Goal: Contribute content: Contribute content

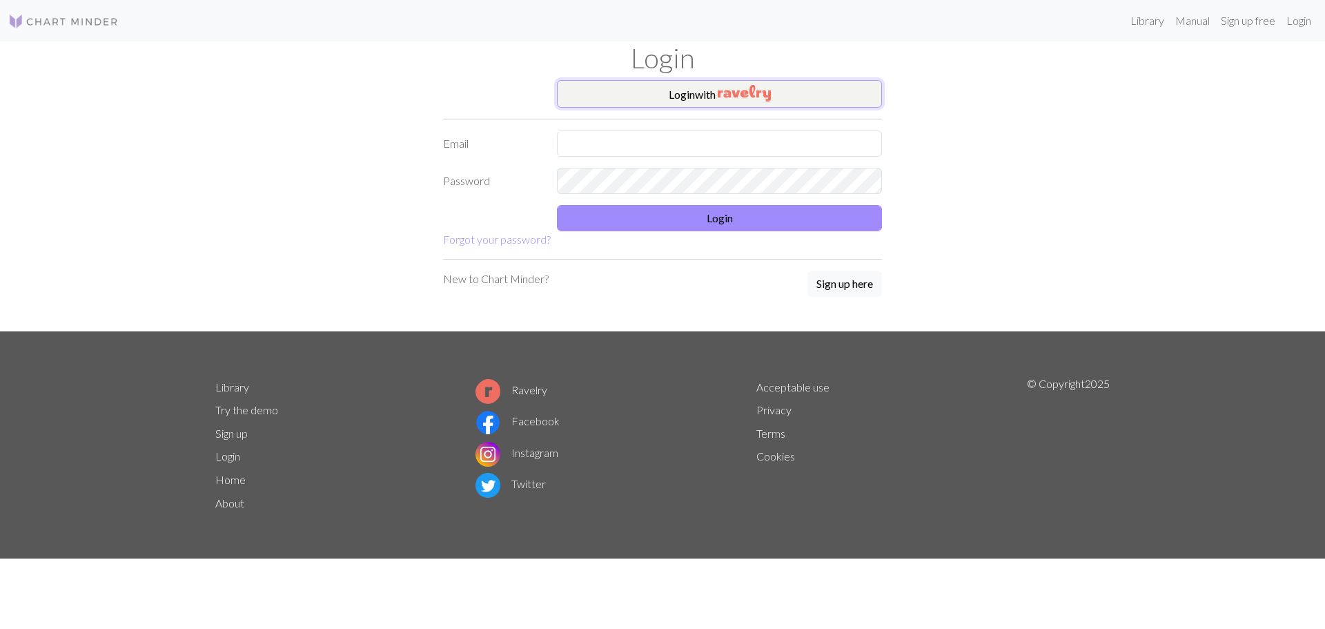
click at [734, 81] on button "Login with" at bounding box center [719, 94] width 325 height 28
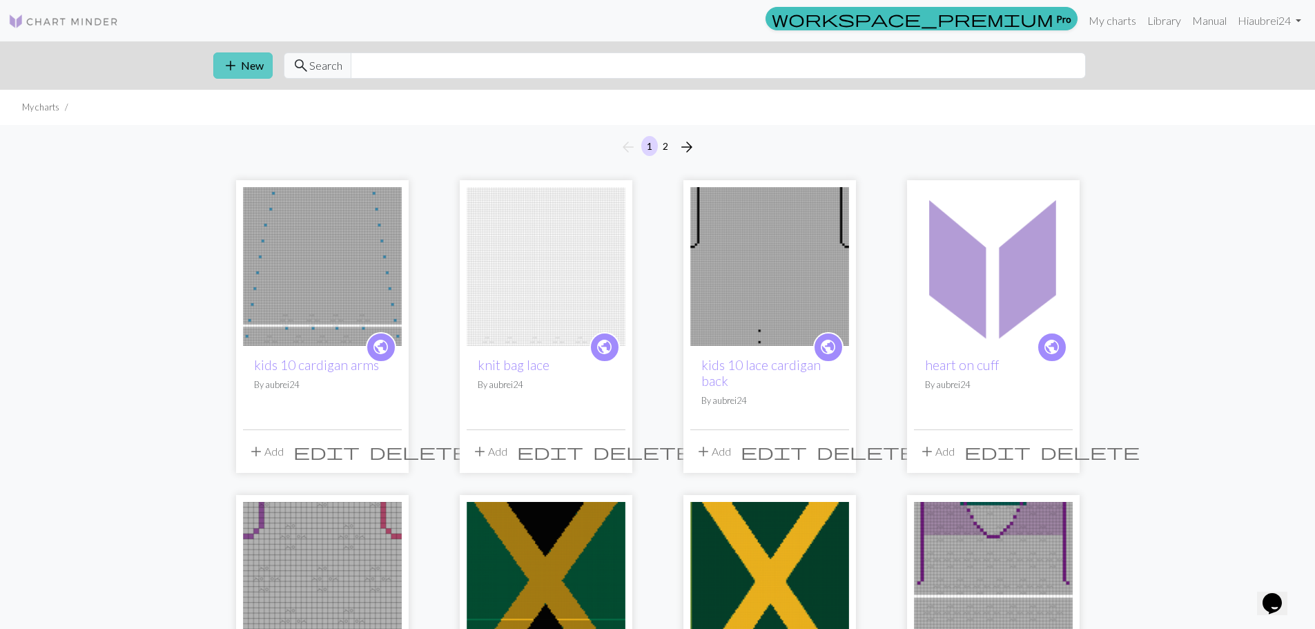
click at [221, 70] on button "add New" at bounding box center [242, 65] width 59 height 26
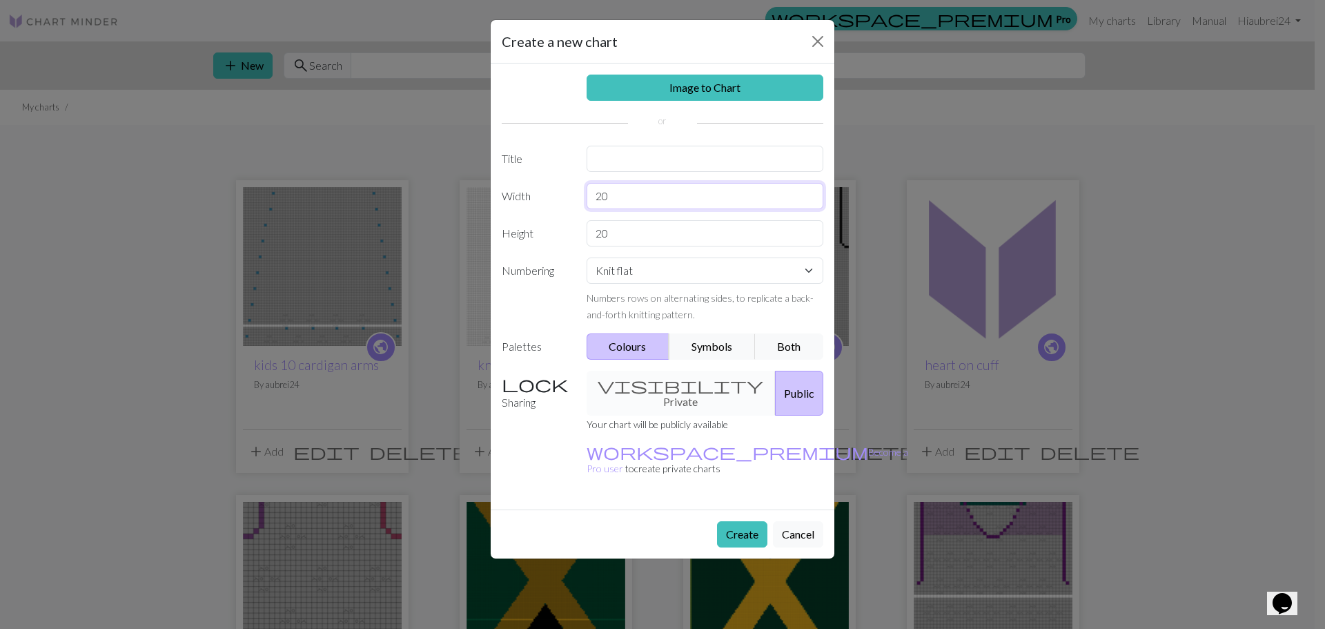
drag, startPoint x: 682, startPoint y: 198, endPoint x: 529, endPoint y: 174, distance: 155.1
click at [529, 174] on div "Image to Chart Title Width 20 Height 20 Numbering Knit flat Knit in the round L…" at bounding box center [663, 287] width 344 height 446
type input "102"
drag, startPoint x: 599, startPoint y: 237, endPoint x: 551, endPoint y: 236, distance: 47.6
click at [554, 236] on div "Height 20" at bounding box center [663, 233] width 338 height 26
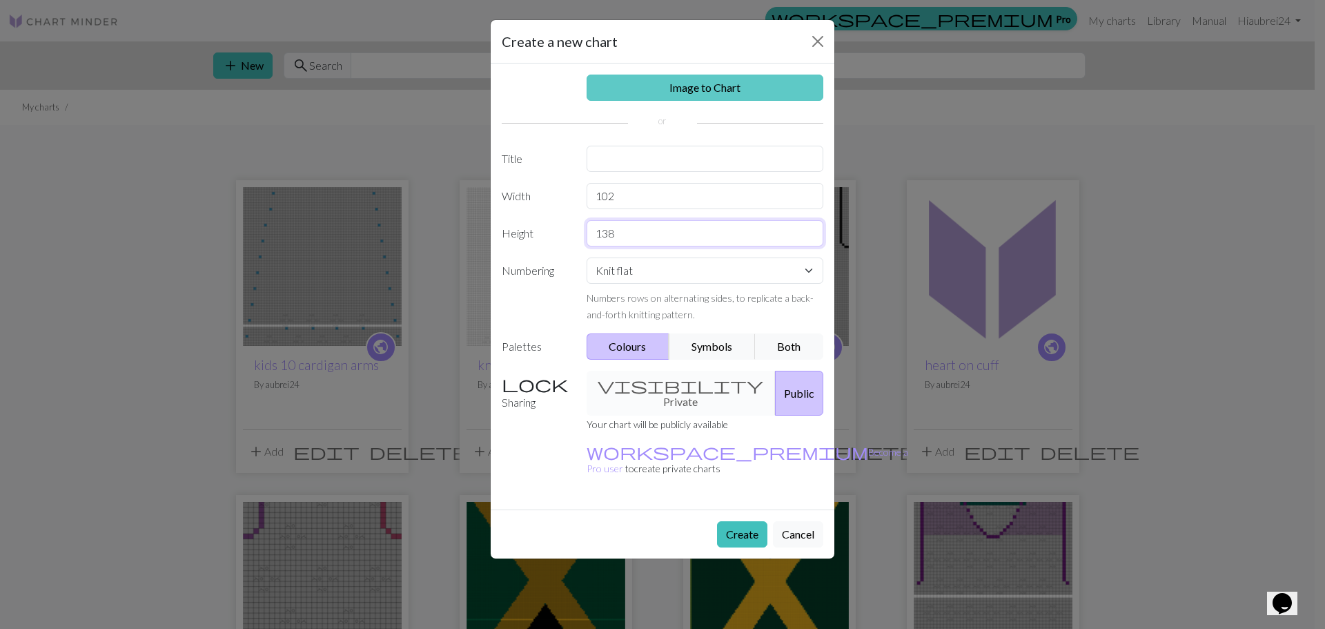
type input "138"
click at [723, 84] on link "Image to Chart" at bounding box center [705, 88] width 237 height 26
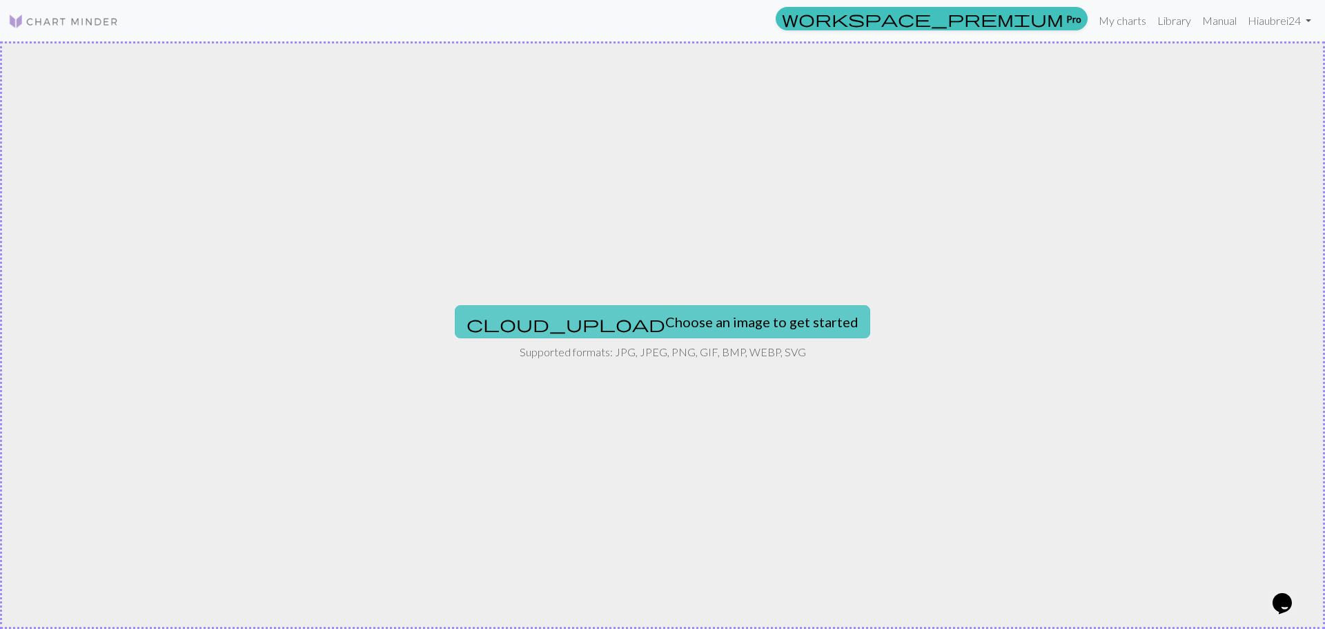
click at [602, 324] on button "cloud_upload Choose an image to get started" at bounding box center [663, 321] width 416 height 33
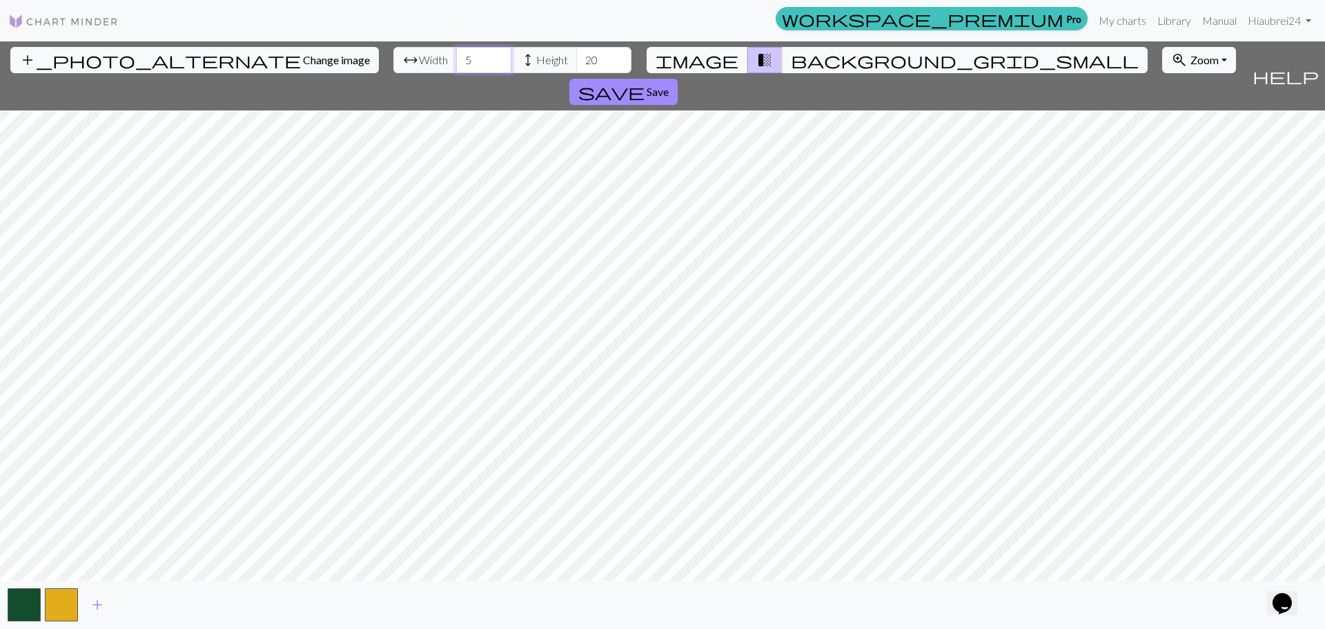
drag, startPoint x: 406, startPoint y: 59, endPoint x: 376, endPoint y: 58, distance: 30.4
click at [393, 58] on div "arrow_range Width 5 height Height 20" at bounding box center [512, 60] width 238 height 26
type input "102"
drag, startPoint x: 536, startPoint y: 64, endPoint x: 505, endPoint y: 57, distance: 32.0
click at [576, 57] on input "20" at bounding box center [603, 60] width 55 height 26
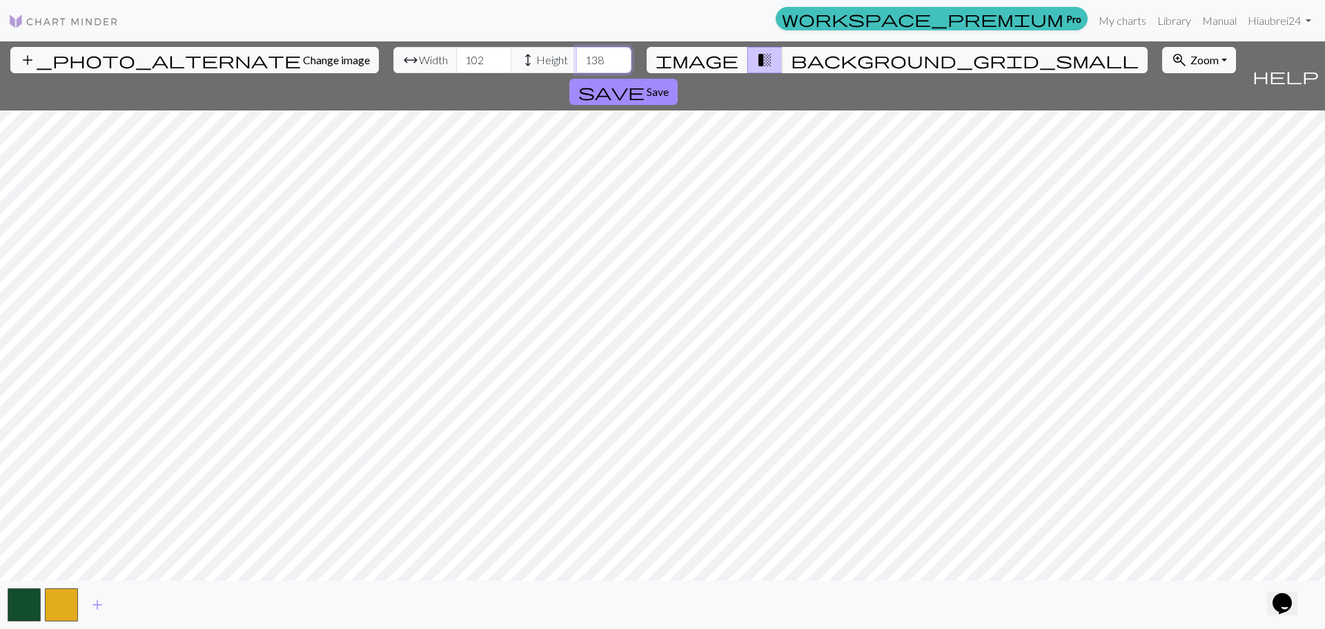
type input "138"
click at [669, 85] on span "Save" at bounding box center [658, 91] width 22 height 13
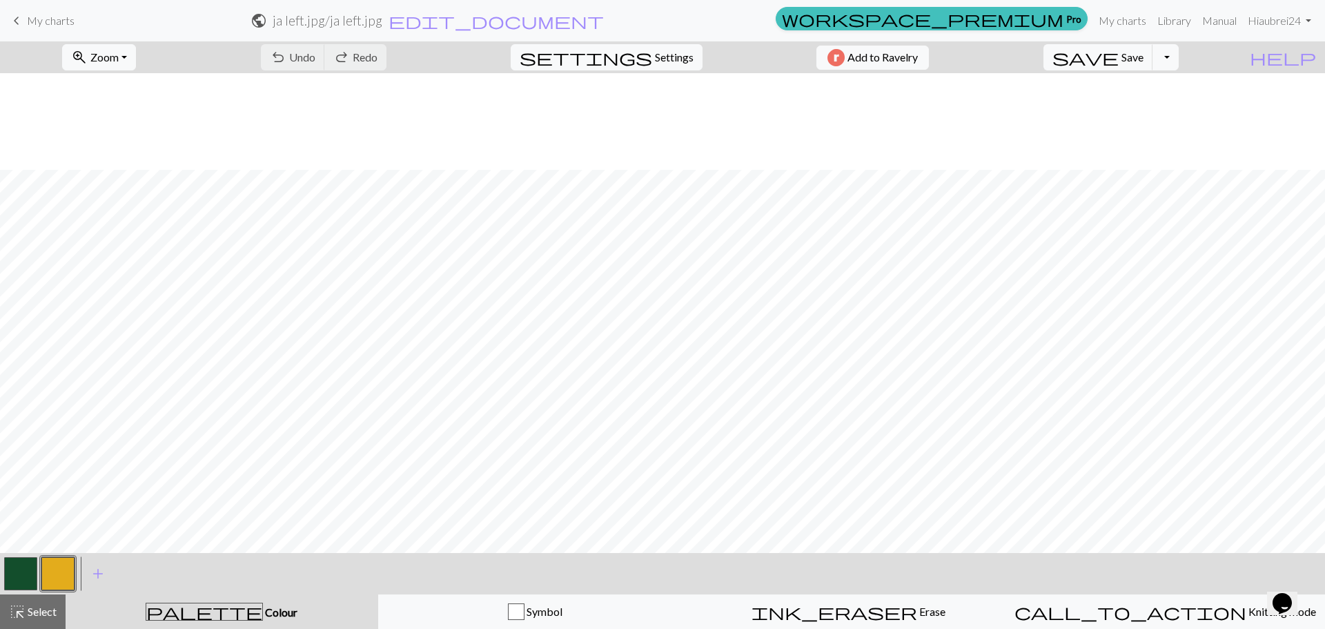
scroll to position [1450, 0]
click at [110, 49] on button "zoom_in Zoom Zoom" at bounding box center [99, 57] width 74 height 26
click at [110, 85] on button "Fit all" at bounding box center [117, 88] width 109 height 22
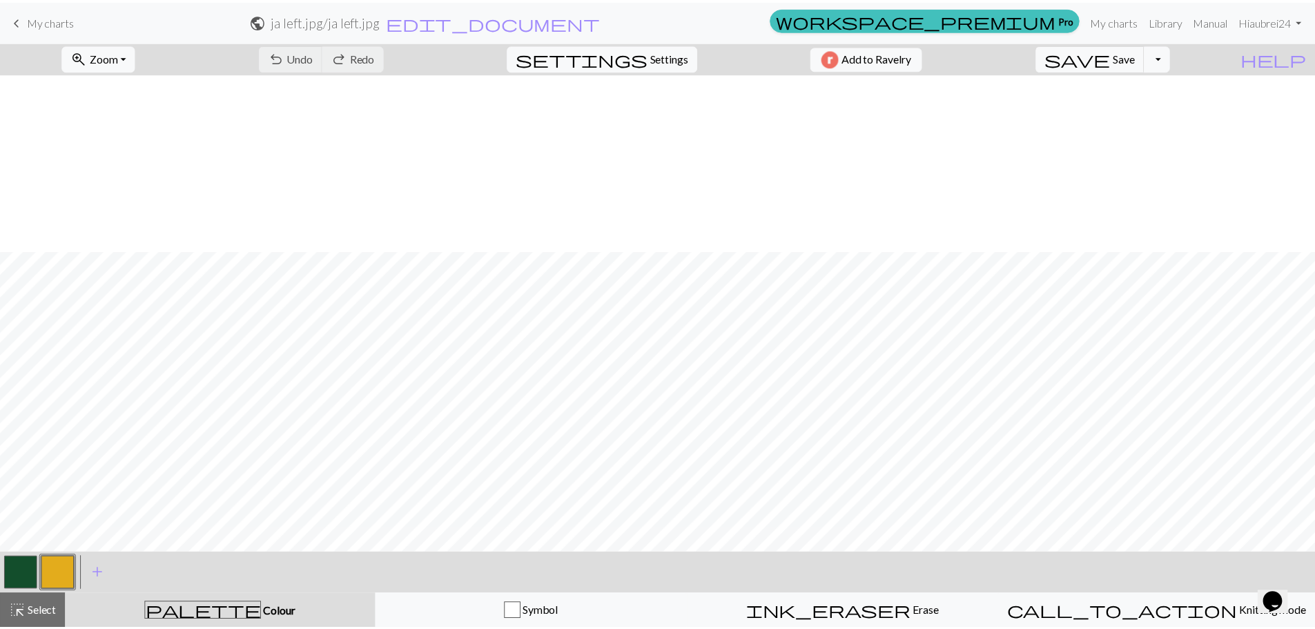
scroll to position [2411, 0]
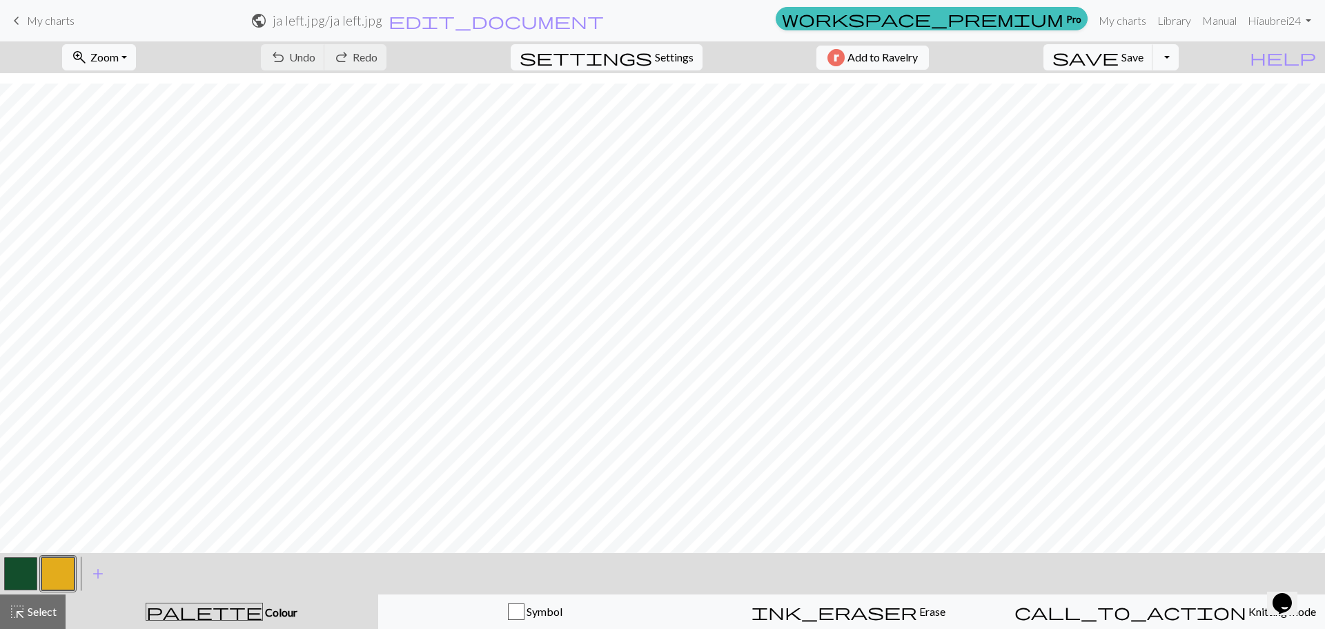
click at [360, 57] on div "undo Undo Undo redo Redo Redo" at bounding box center [324, 57] width 146 height 32
click at [37, 25] on span "My charts" at bounding box center [51, 20] width 48 height 13
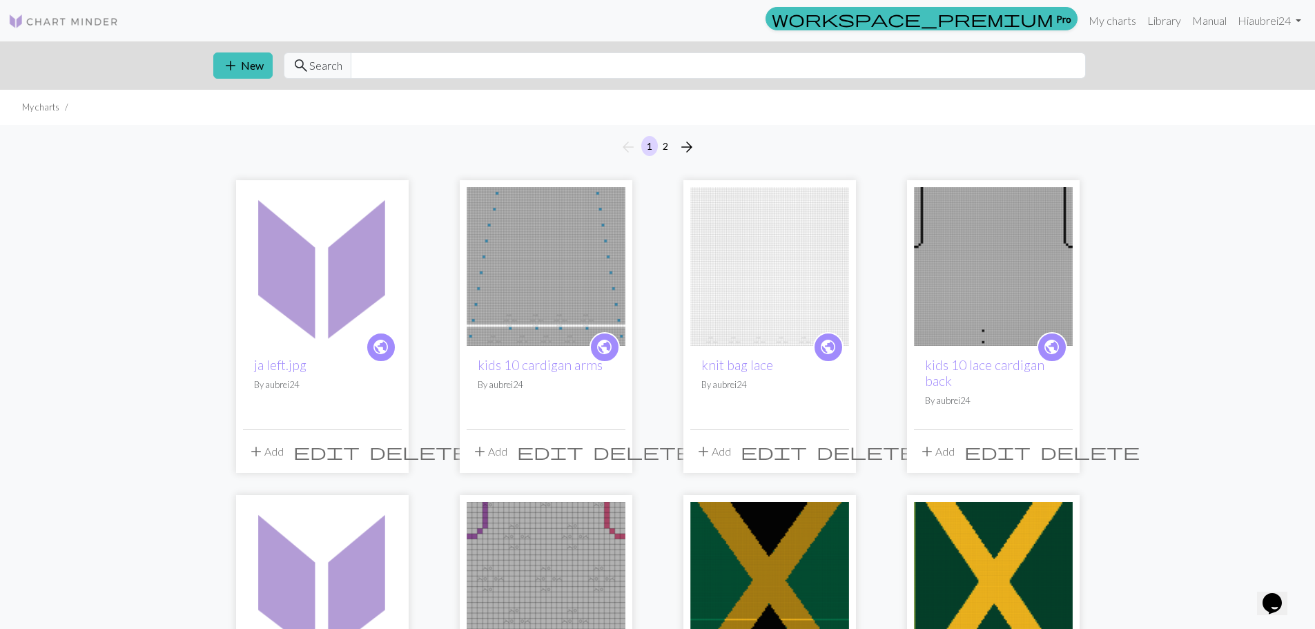
click at [385, 446] on span "delete" at bounding box center [418, 451] width 99 height 19
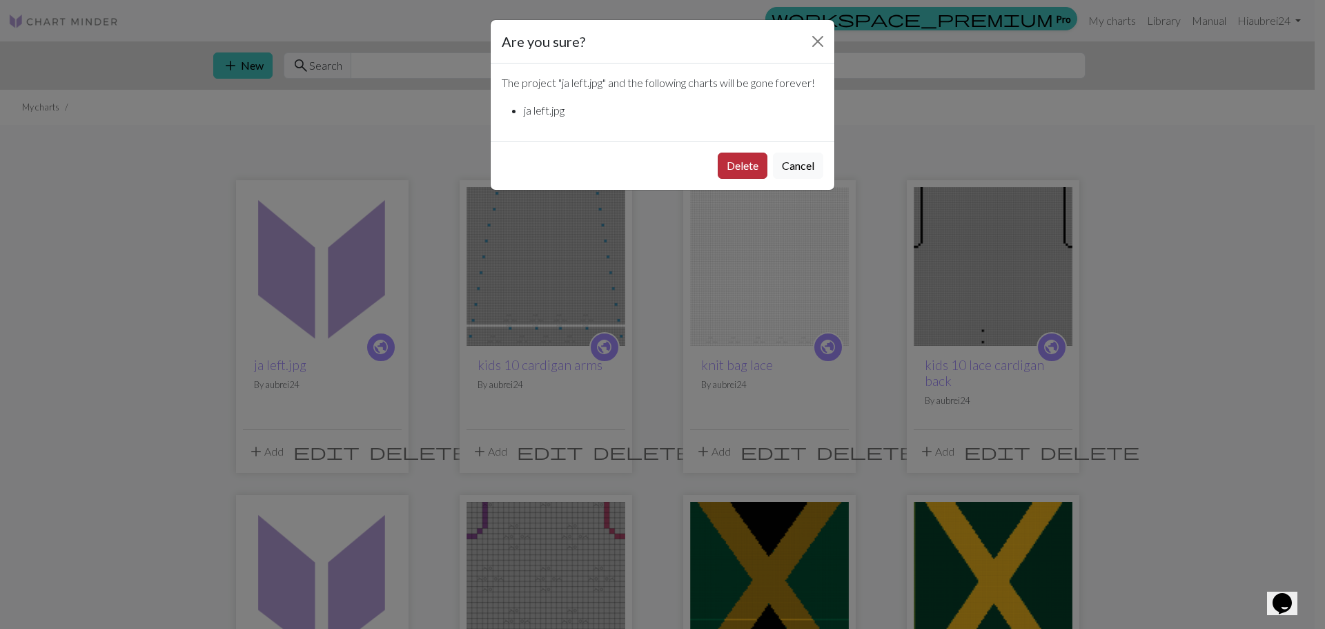
click at [730, 170] on button "Delete" at bounding box center [743, 166] width 50 height 26
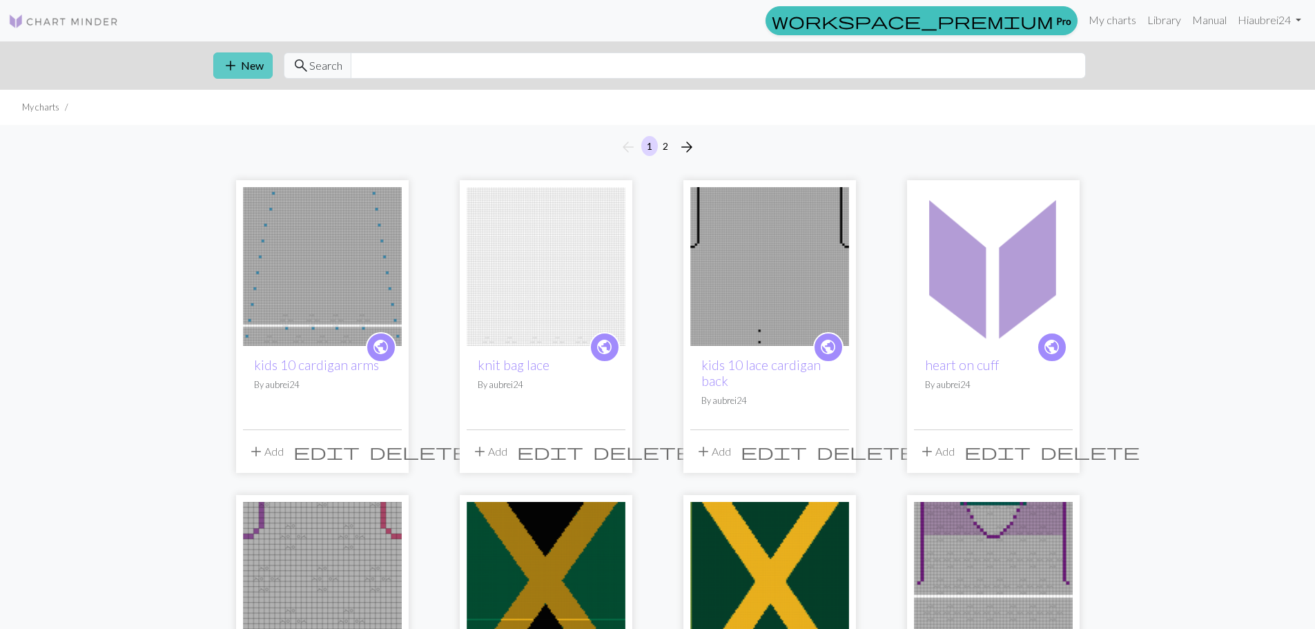
click at [250, 63] on button "add New" at bounding box center [242, 65] width 59 height 26
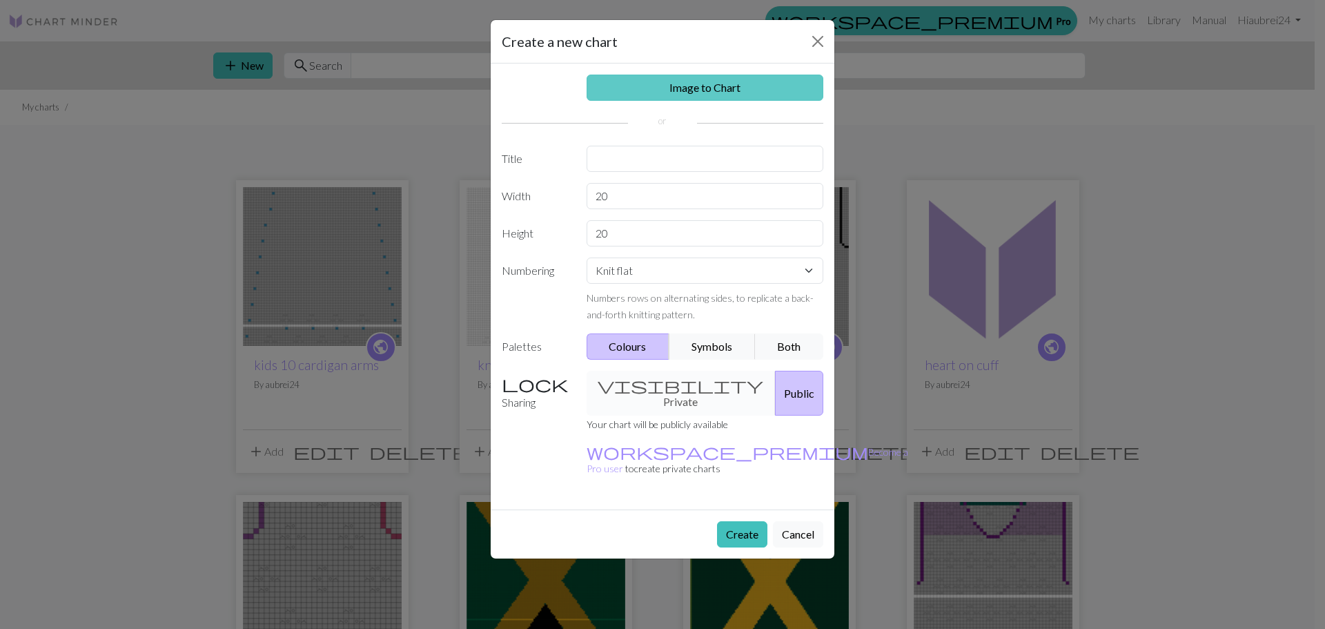
click at [719, 87] on link "Image to Chart" at bounding box center [705, 88] width 237 height 26
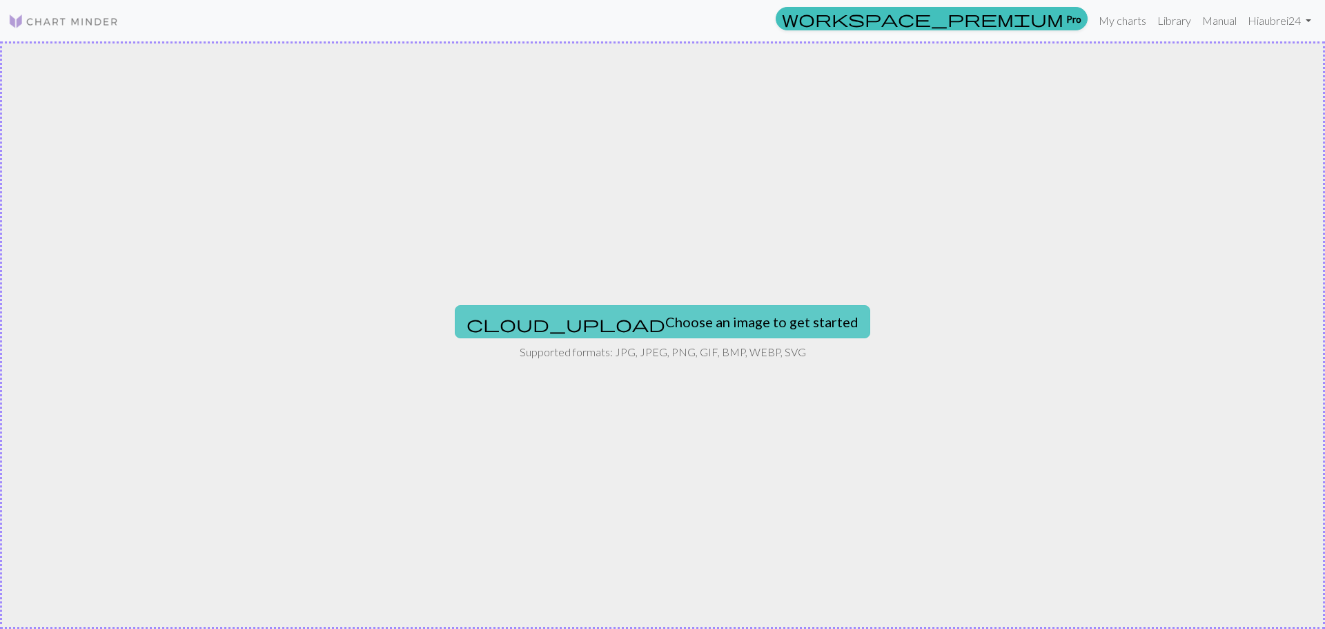
click at [654, 322] on button "cloud_upload Choose an image to get started" at bounding box center [663, 321] width 416 height 33
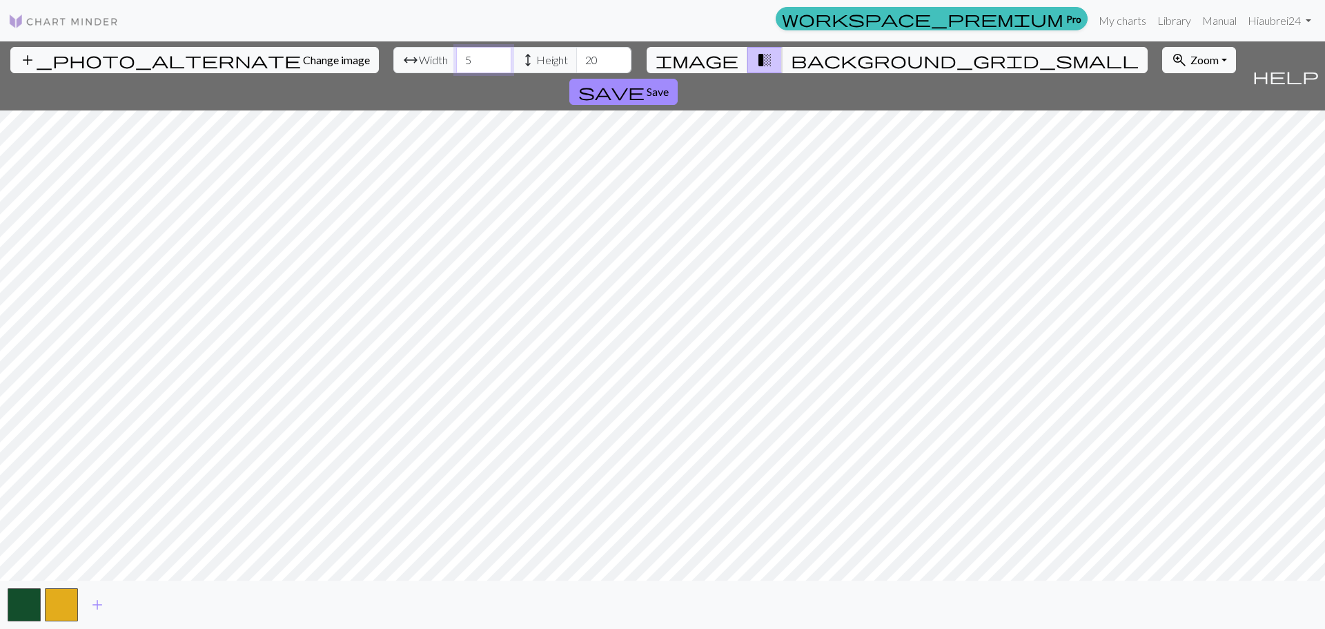
drag, startPoint x: 417, startPoint y: 52, endPoint x: 364, endPoint y: 52, distance: 52.5
click at [393, 52] on div "arrow_range Width 5 height Height 20" at bounding box center [512, 60] width 238 height 26
type input "102"
drag, startPoint x: 525, startPoint y: 61, endPoint x: 481, endPoint y: 46, distance: 45.8
click at [483, 46] on div "add_photo_alternate Change image arrow_range Width 102 height Height 20 image t…" at bounding box center [623, 75] width 1247 height 69
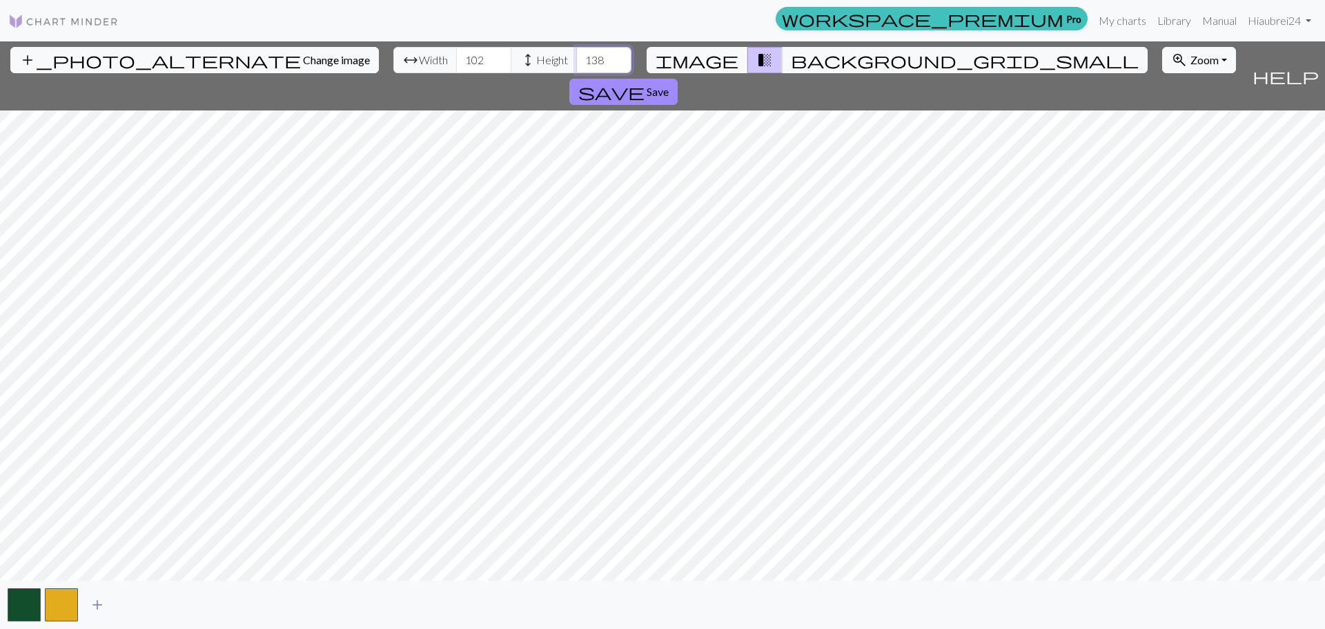
type input "138"
click at [96, 598] on span "add" at bounding box center [97, 604] width 17 height 19
click at [645, 82] on span "save" at bounding box center [611, 91] width 66 height 19
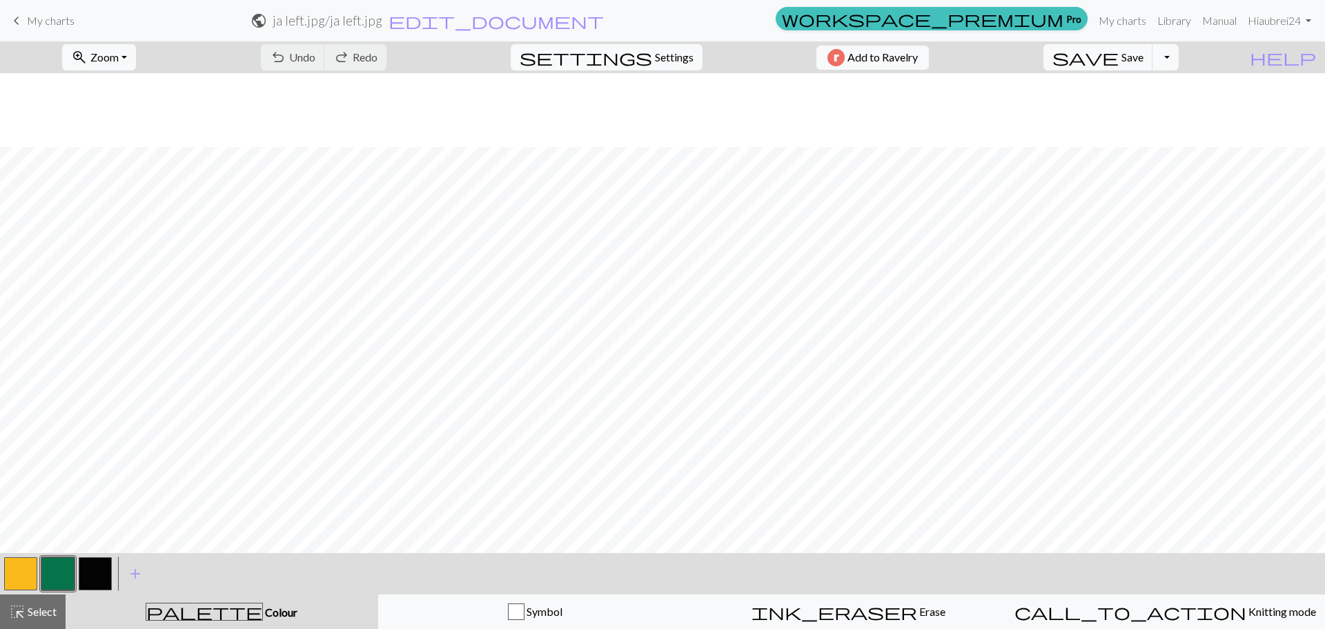
scroll to position [621, 0]
click at [119, 62] on span "Zoom" at bounding box center [104, 56] width 28 height 13
click at [130, 76] on div "Fit all Fit width Fit height 50% 100% 150% 200%" at bounding box center [117, 159] width 110 height 179
click at [119, 59] on span "Zoom" at bounding box center [104, 56] width 28 height 13
click at [131, 86] on button "Fit all" at bounding box center [117, 88] width 109 height 22
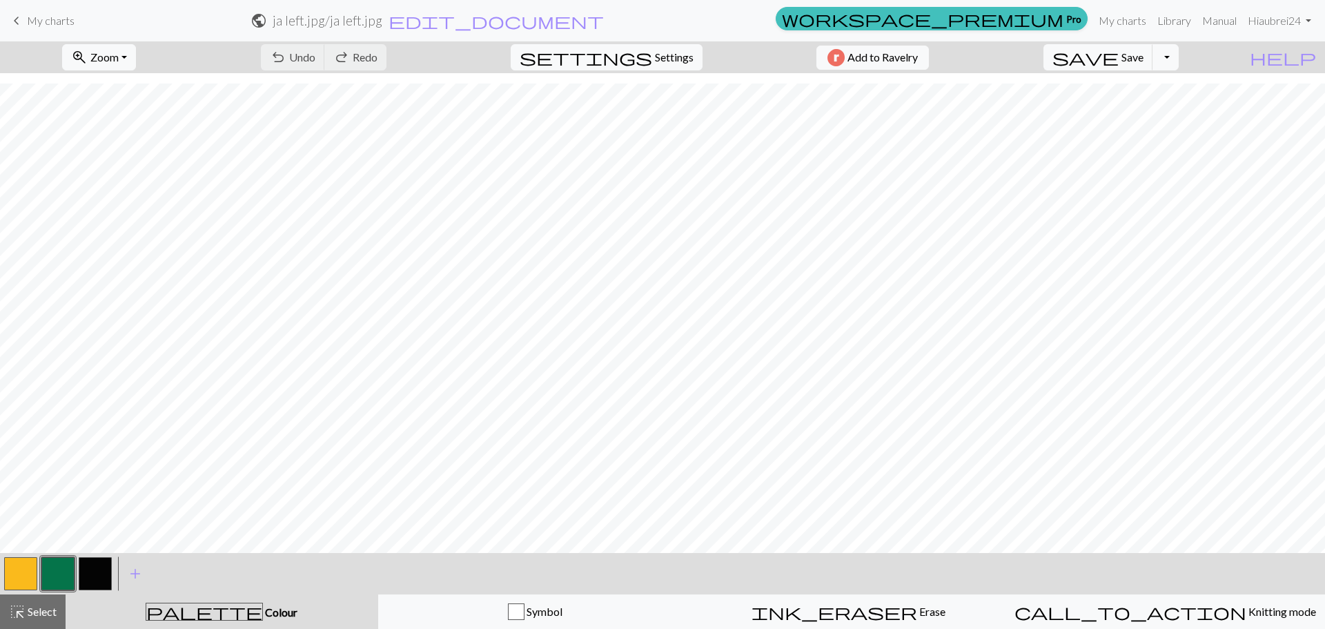
scroll to position [2411, 0]
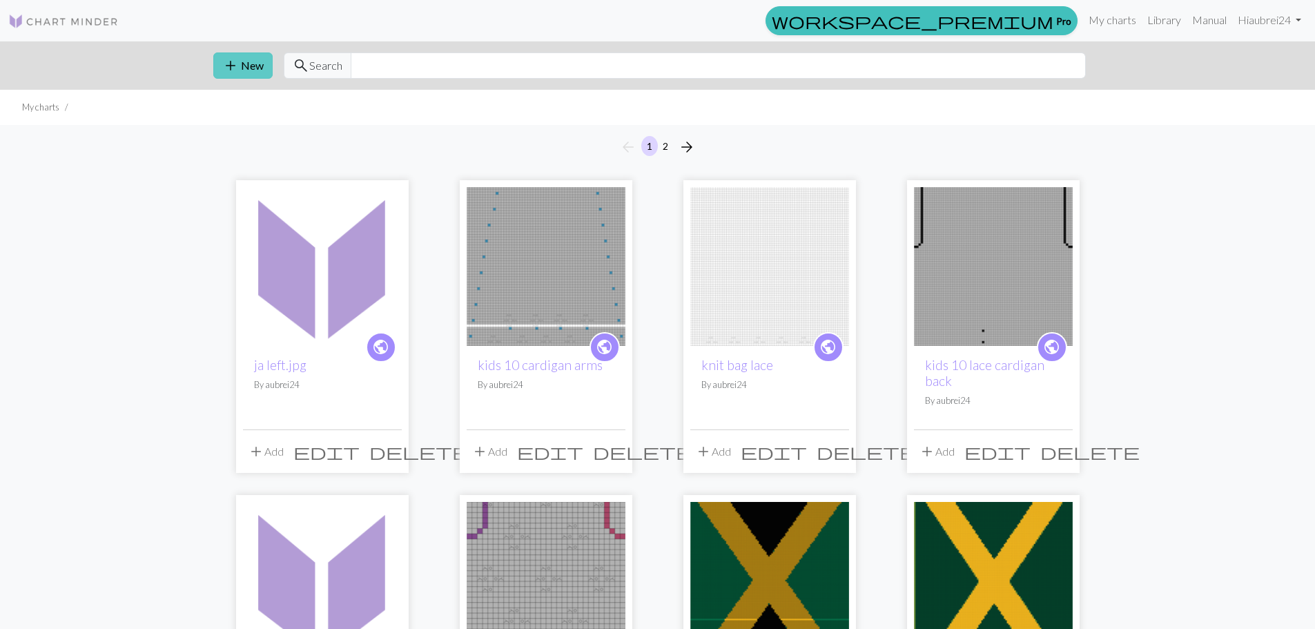
click at [222, 72] on span "add" at bounding box center [230, 65] width 17 height 19
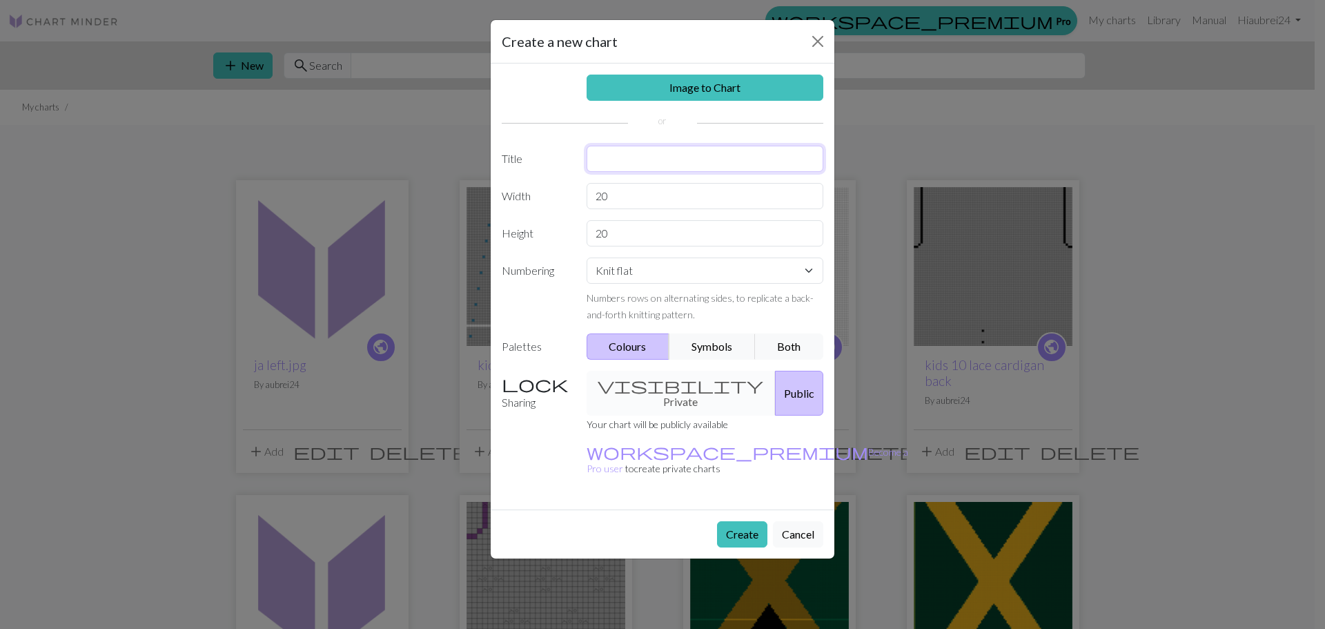
click at [629, 168] on input "text" at bounding box center [705, 159] width 237 height 26
type input "ja right"
click at [658, 90] on link "Image to Chart" at bounding box center [705, 88] width 237 height 26
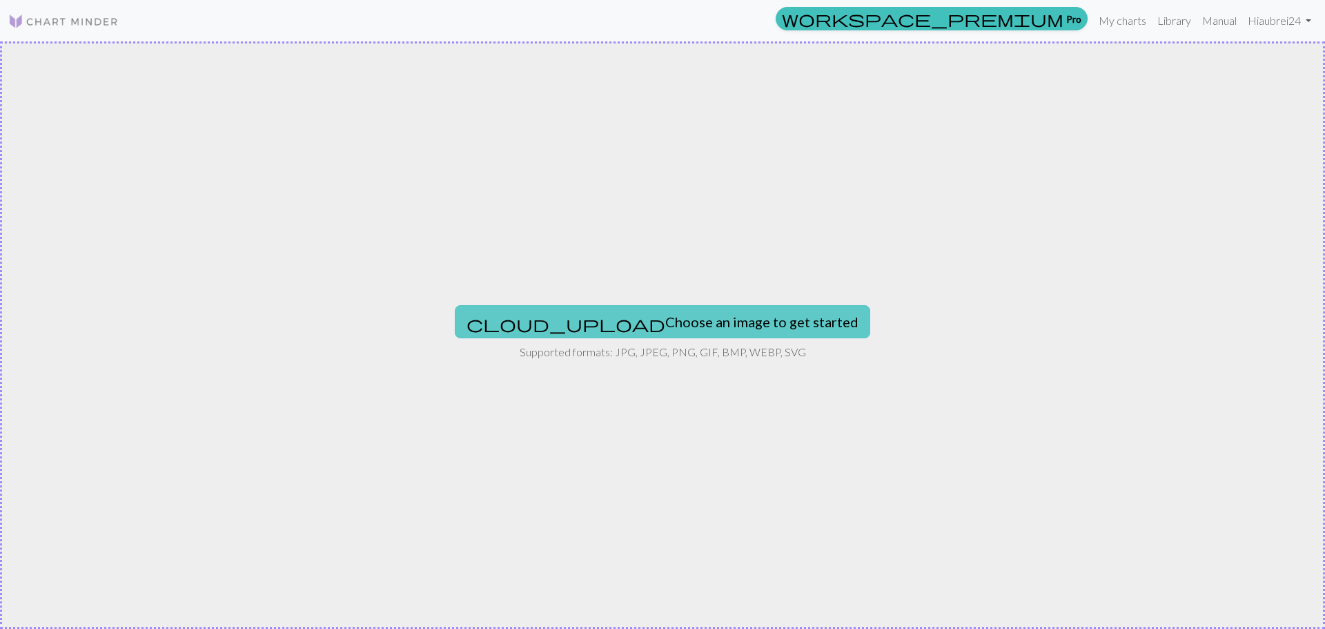
click at [643, 315] on button "cloud_upload Choose an image to get started" at bounding box center [663, 321] width 416 height 33
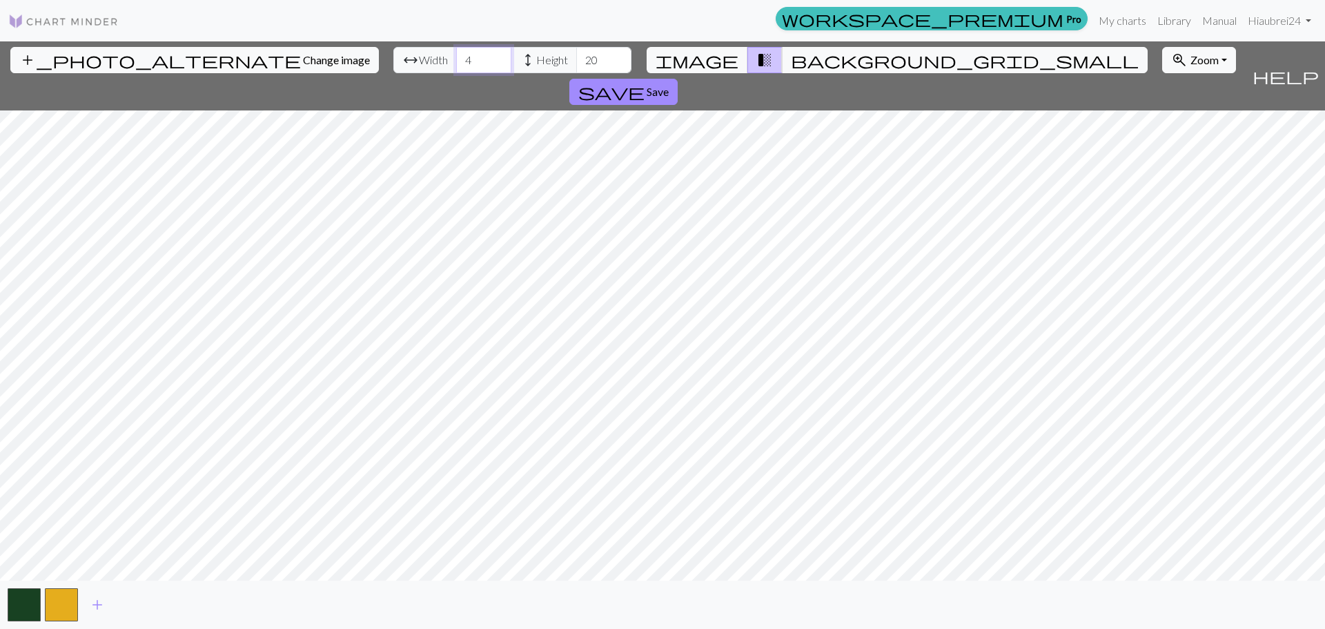
drag, startPoint x: 417, startPoint y: 62, endPoint x: 382, endPoint y: 69, distance: 35.2
click at [393, 69] on div "arrow_range Width 4 height Height 20" at bounding box center [512, 60] width 238 height 26
type input "102"
drag, startPoint x: 527, startPoint y: 55, endPoint x: 499, endPoint y: 55, distance: 28.3
click at [499, 55] on div "arrow_range Width 102 height Height 20" at bounding box center [512, 60] width 238 height 26
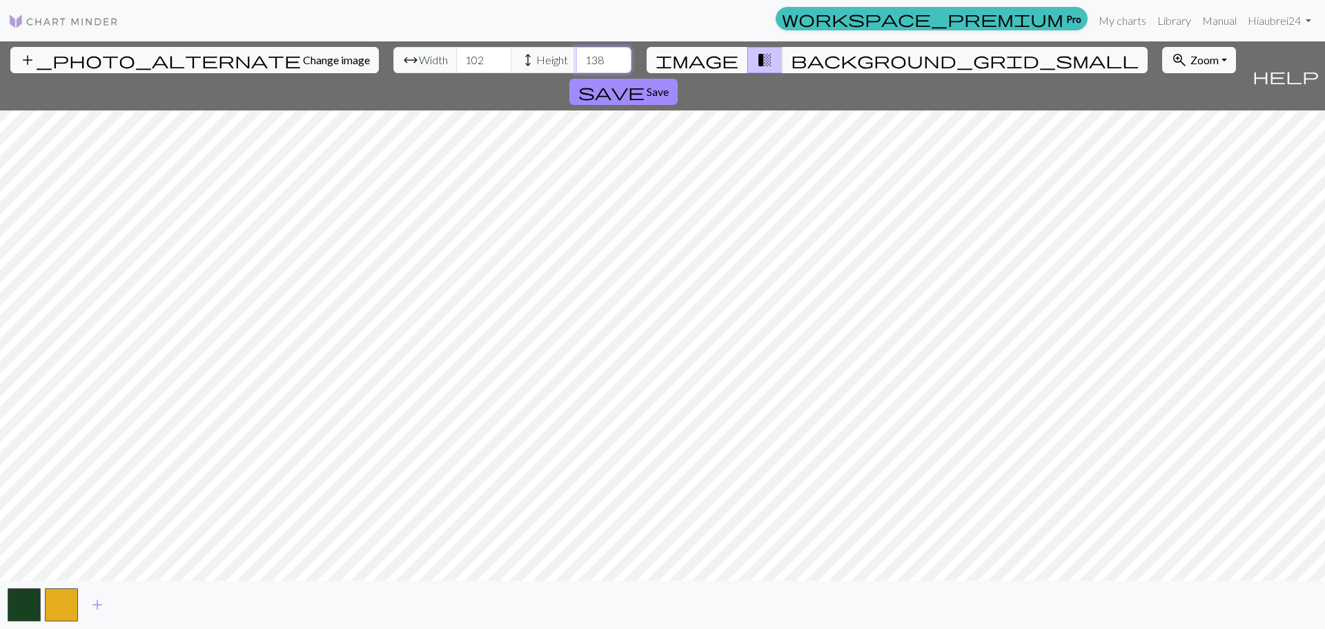
type input "138"
click at [669, 85] on span "Save" at bounding box center [658, 91] width 22 height 13
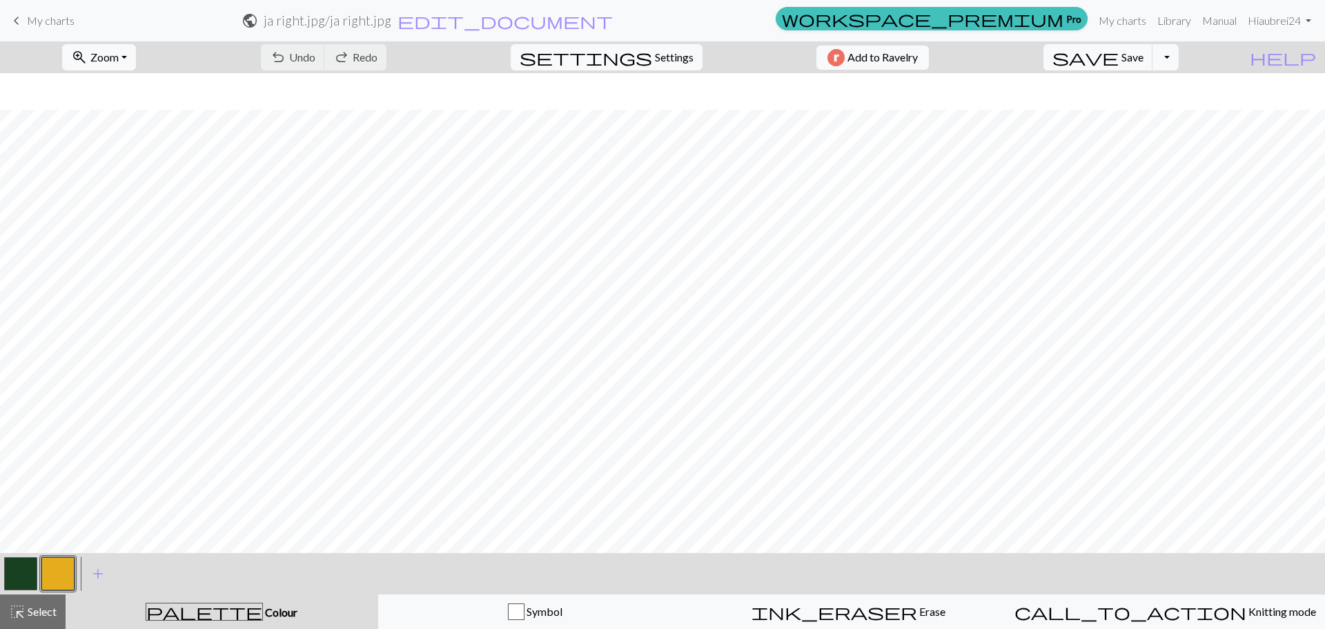
scroll to position [207, 0]
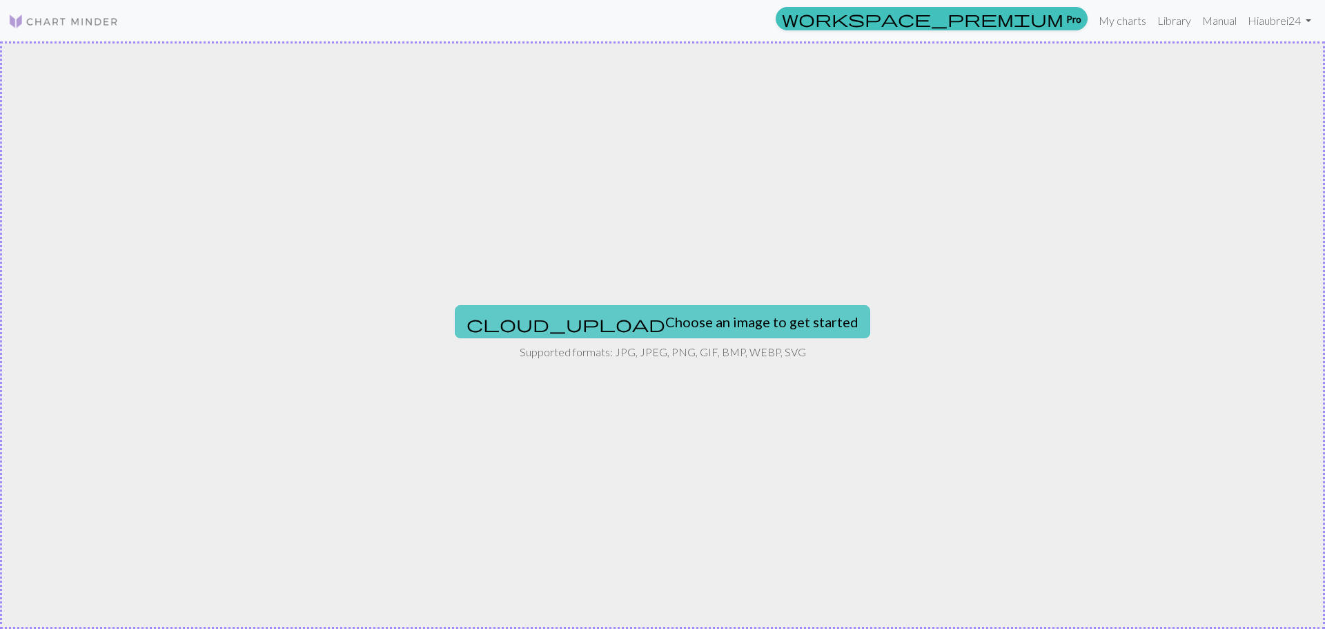
click at [703, 323] on button "cloud_upload Choose an image to get started" at bounding box center [663, 321] width 416 height 33
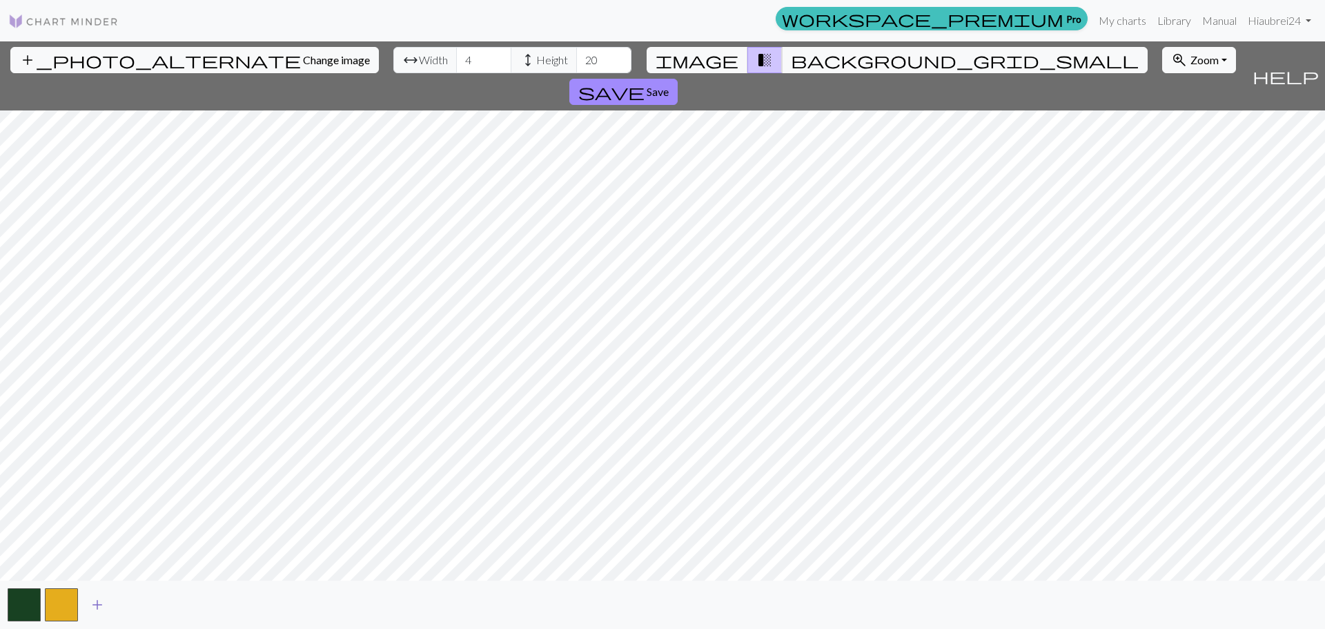
click at [94, 605] on span "add" at bounding box center [97, 604] width 17 height 19
drag, startPoint x: 411, startPoint y: 61, endPoint x: 374, endPoint y: 65, distance: 37.5
click at [393, 65] on div "arrow_range Width 4 height Height 20" at bounding box center [512, 60] width 238 height 26
type input "102"
drag, startPoint x: 529, startPoint y: 56, endPoint x: 458, endPoint y: 34, distance: 75.1
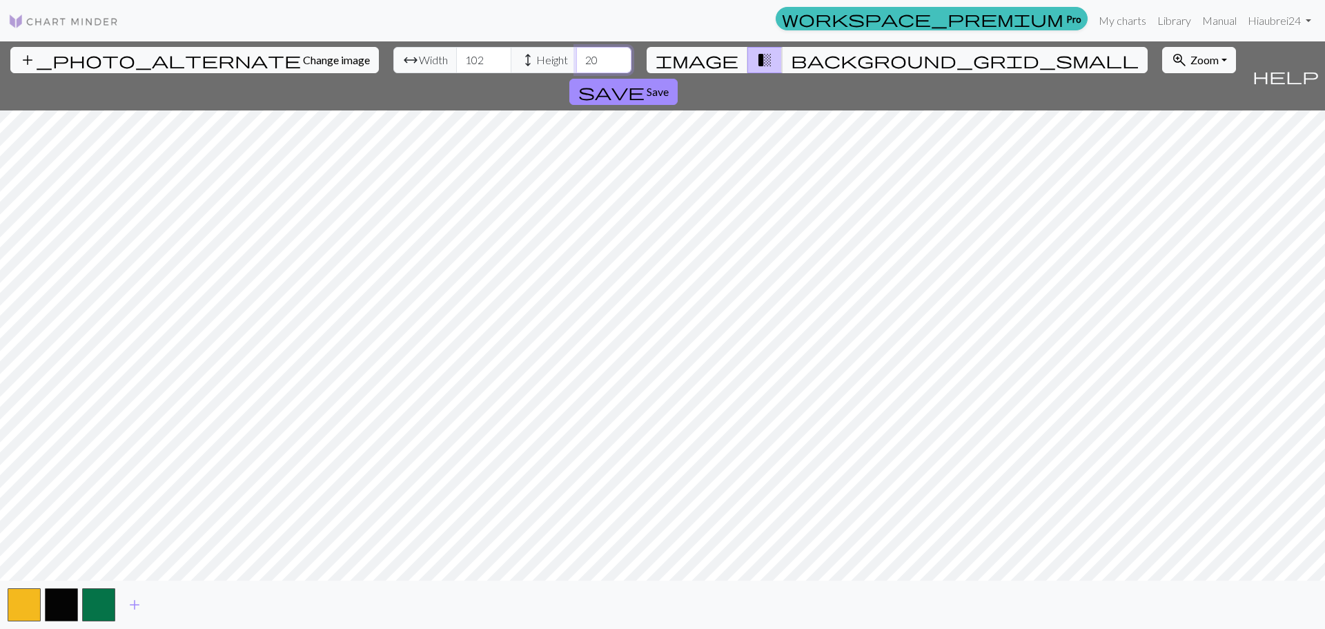
click at [480, 52] on div "arrow_range Width 102 height Height 20" at bounding box center [512, 60] width 238 height 26
type input "138"
click at [678, 79] on button "save Save" at bounding box center [624, 92] width 108 height 26
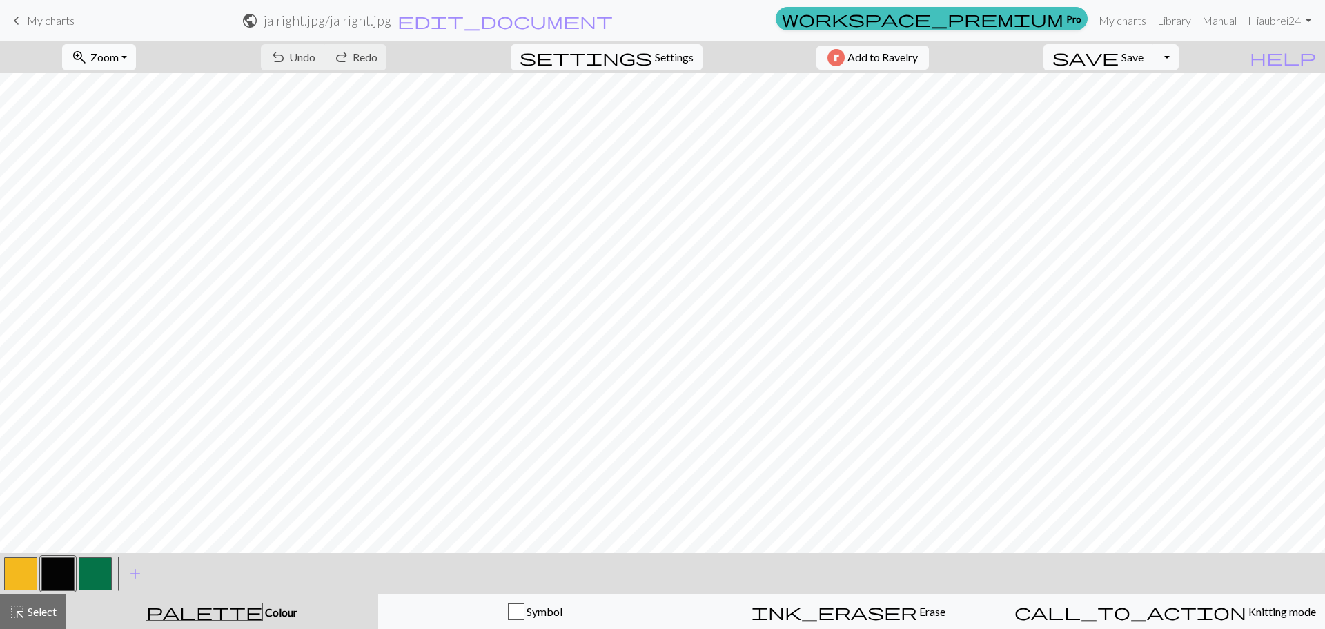
click at [117, 68] on button "zoom_in Zoom Zoom" at bounding box center [99, 57] width 74 height 26
click at [116, 90] on button "Fit all" at bounding box center [117, 88] width 109 height 22
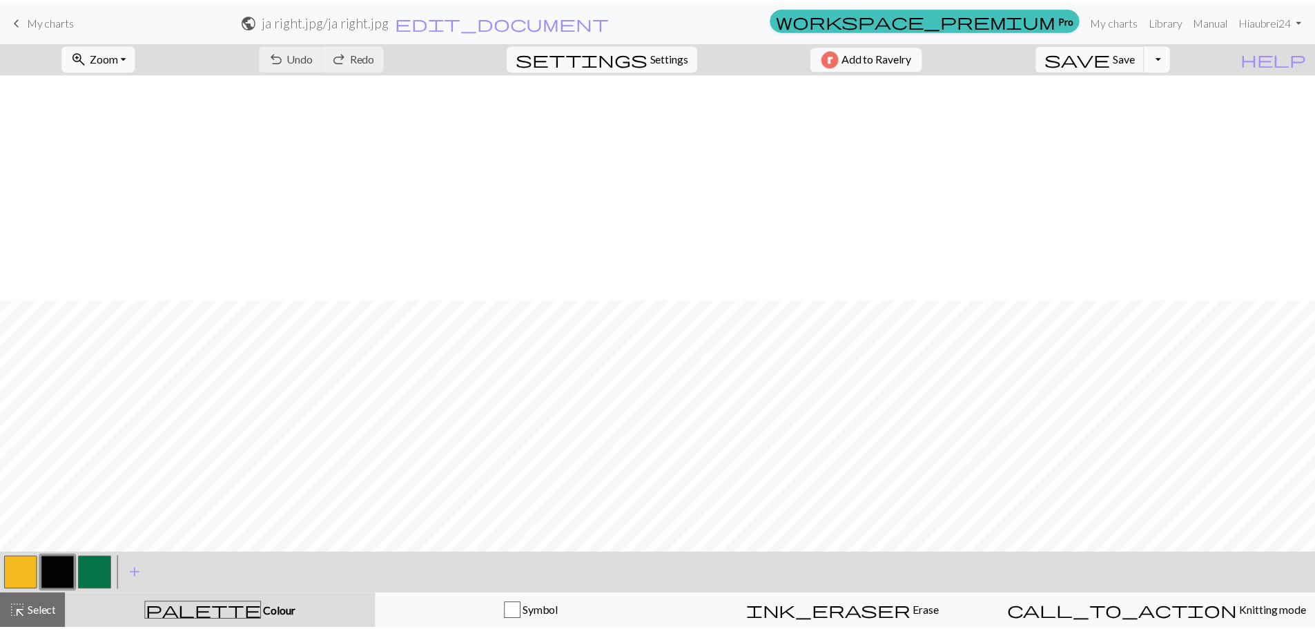
scroll to position [3162, 0]
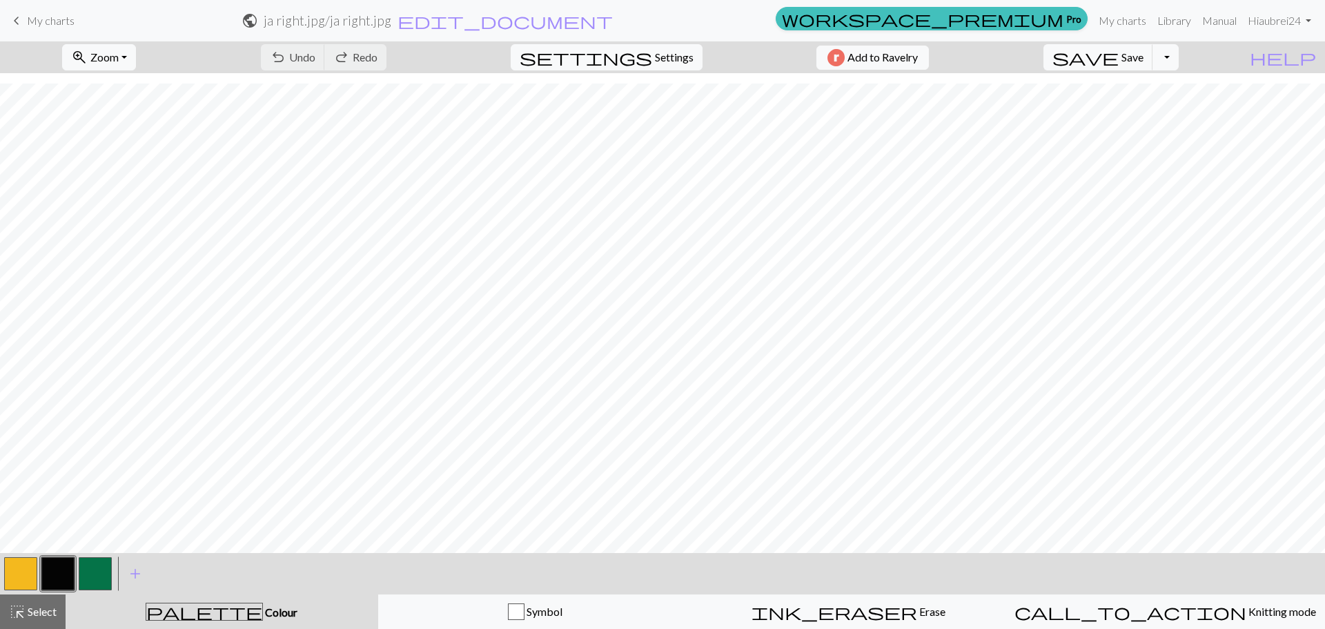
click at [50, 17] on span "My charts" at bounding box center [51, 20] width 48 height 13
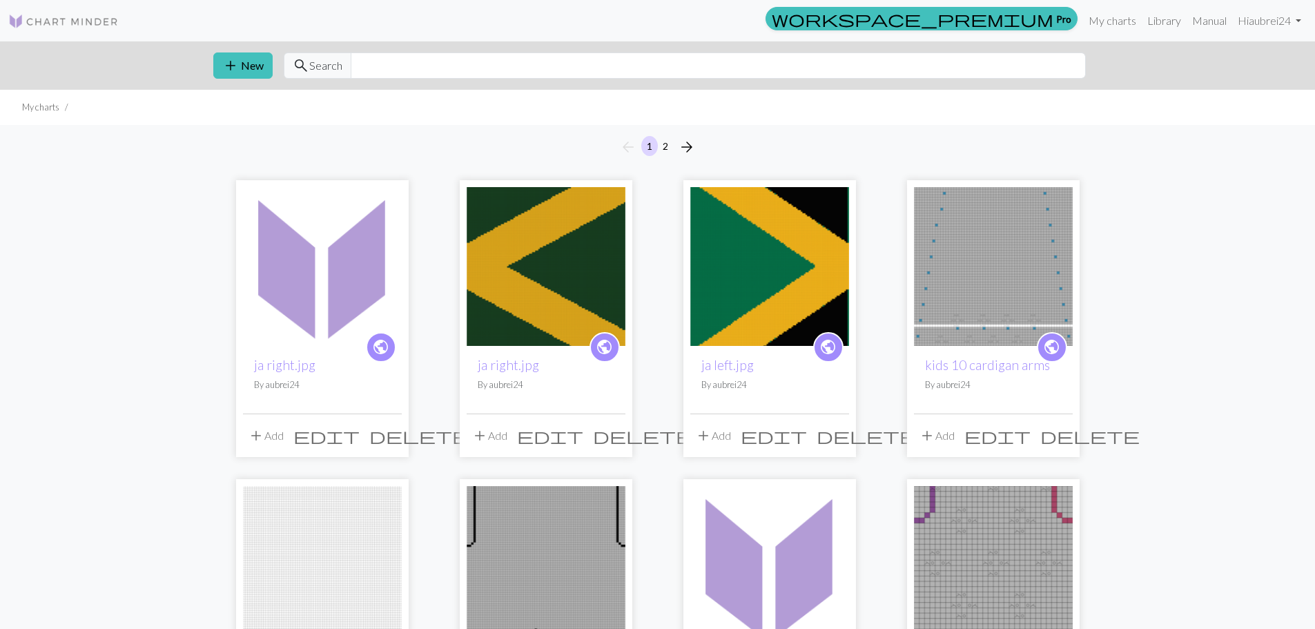
click at [614, 434] on span "delete" at bounding box center [642, 435] width 99 height 19
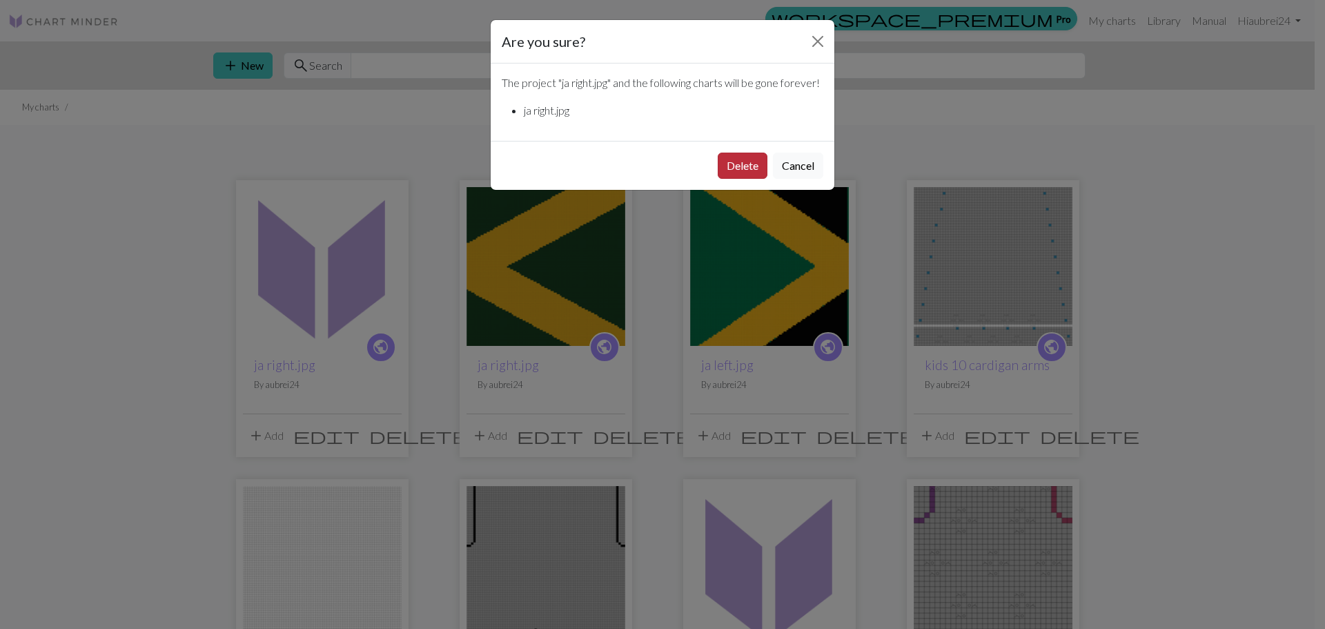
click at [729, 169] on button "Delete" at bounding box center [743, 166] width 50 height 26
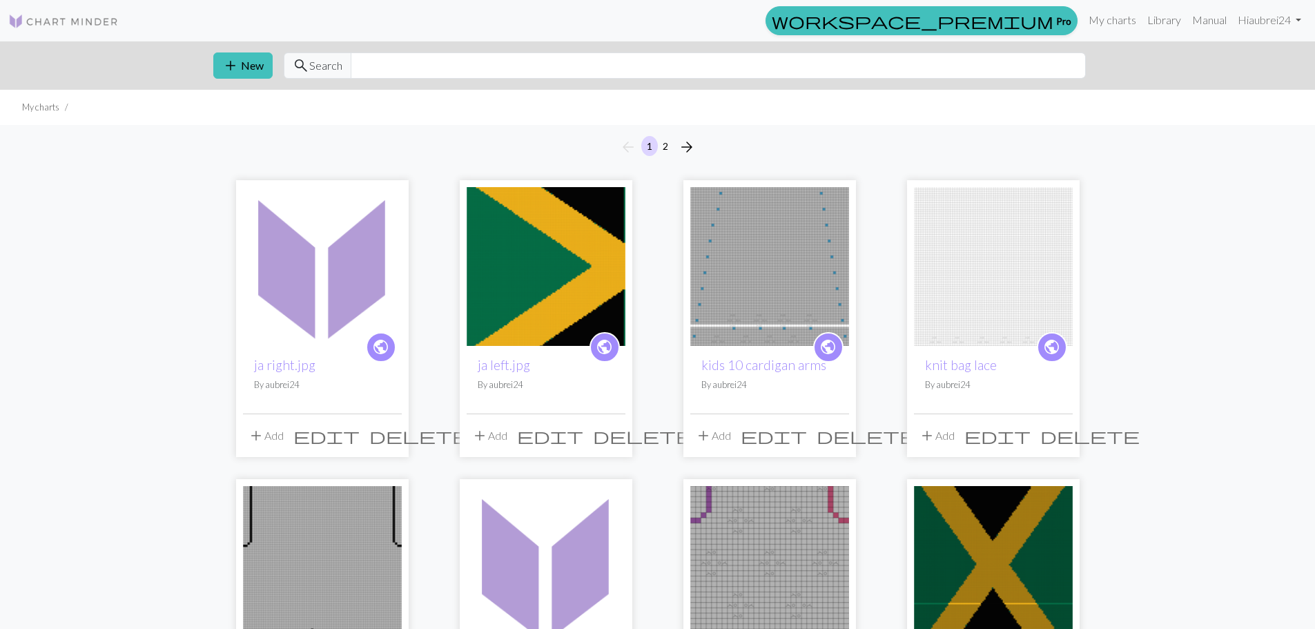
click at [385, 432] on span "delete" at bounding box center [418, 435] width 99 height 19
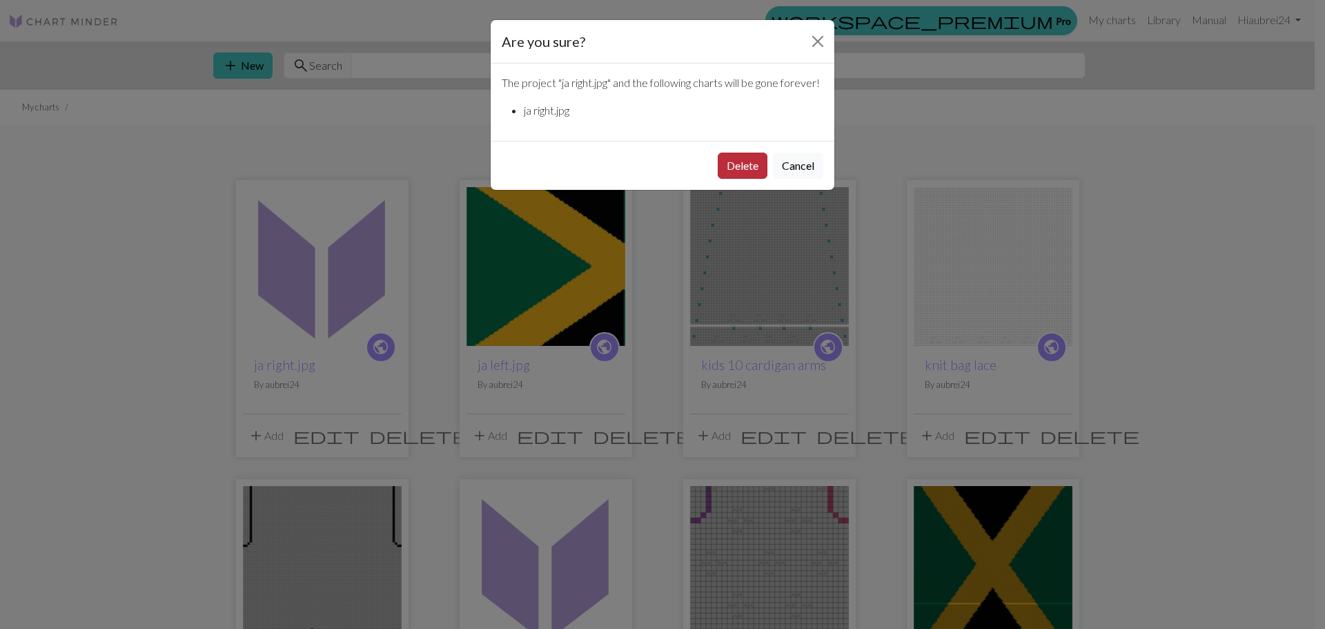
click at [729, 179] on button "Delete" at bounding box center [743, 166] width 50 height 26
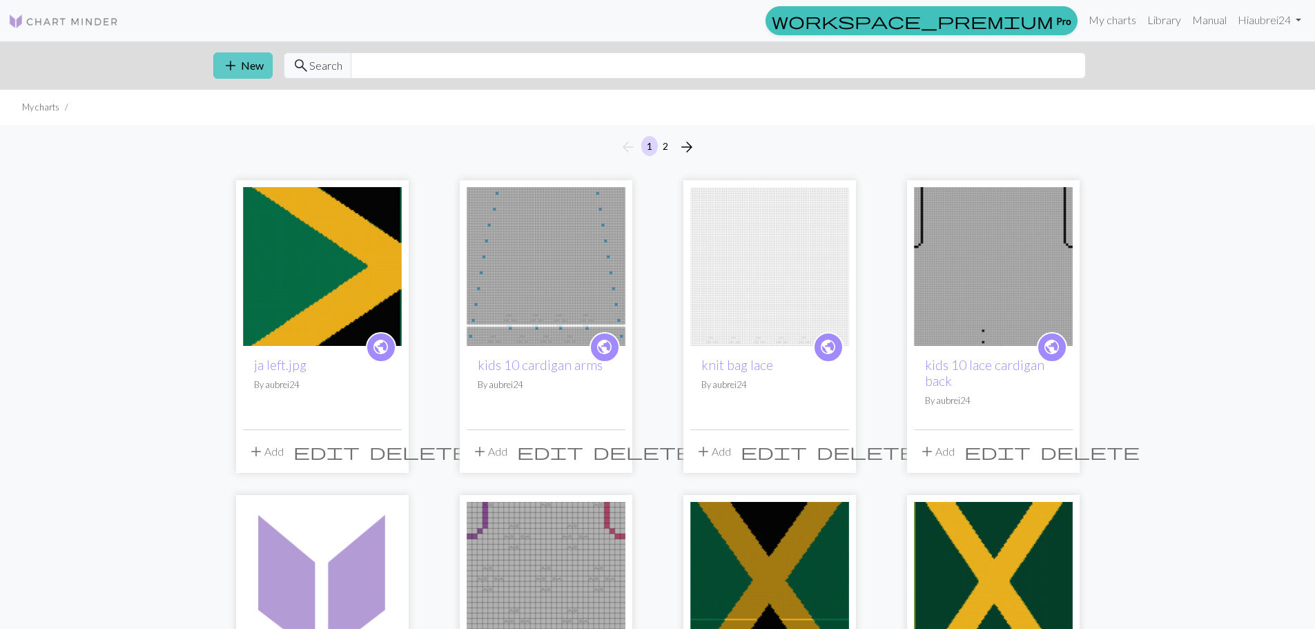
click at [241, 64] on button "add New" at bounding box center [242, 65] width 59 height 26
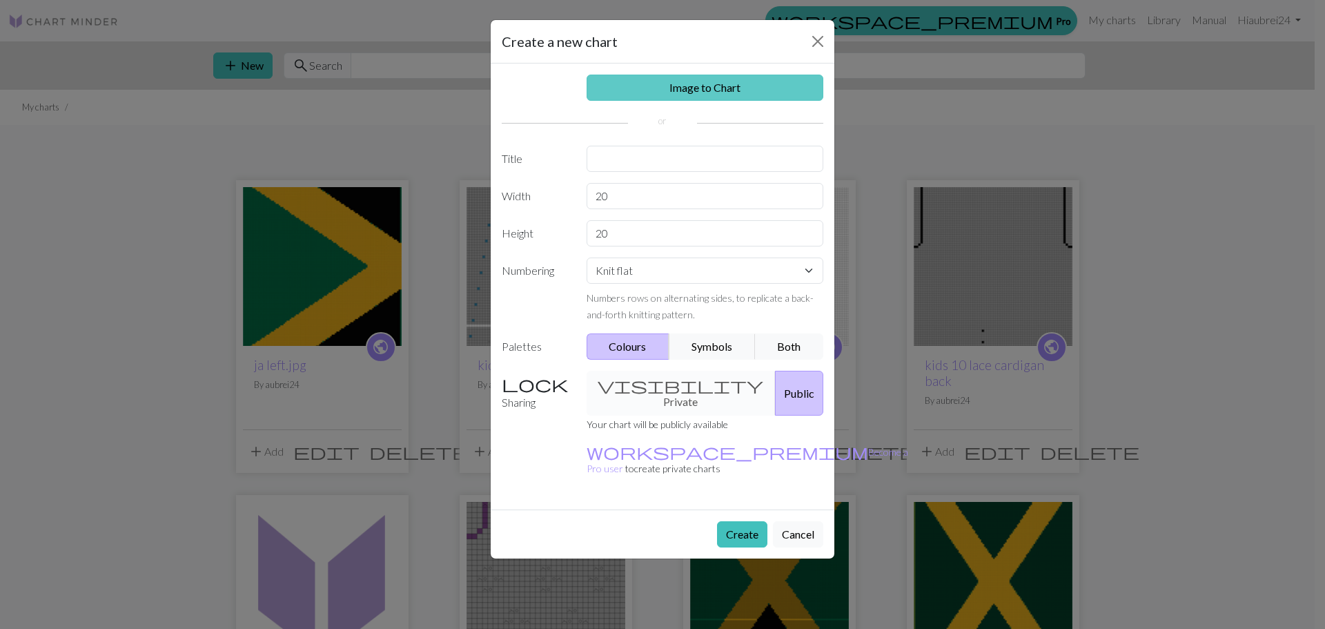
click at [712, 87] on link "Image to Chart" at bounding box center [705, 88] width 237 height 26
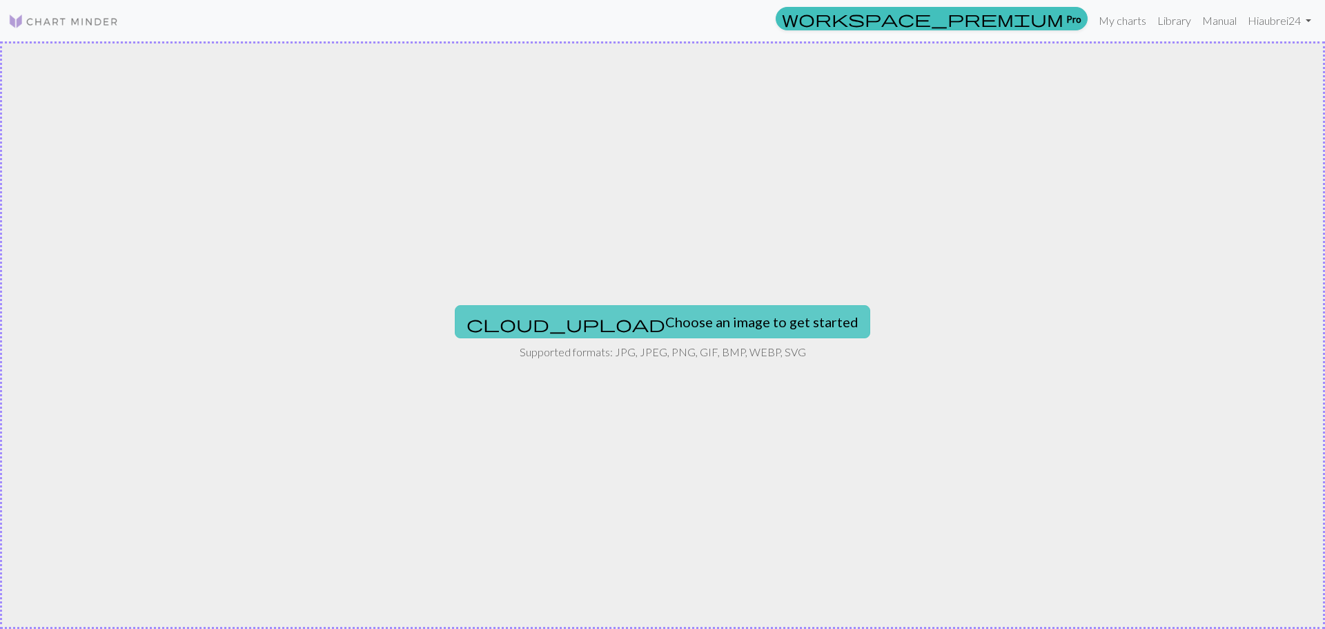
click at [697, 324] on button "cloud_upload Choose an image to get started" at bounding box center [663, 321] width 416 height 33
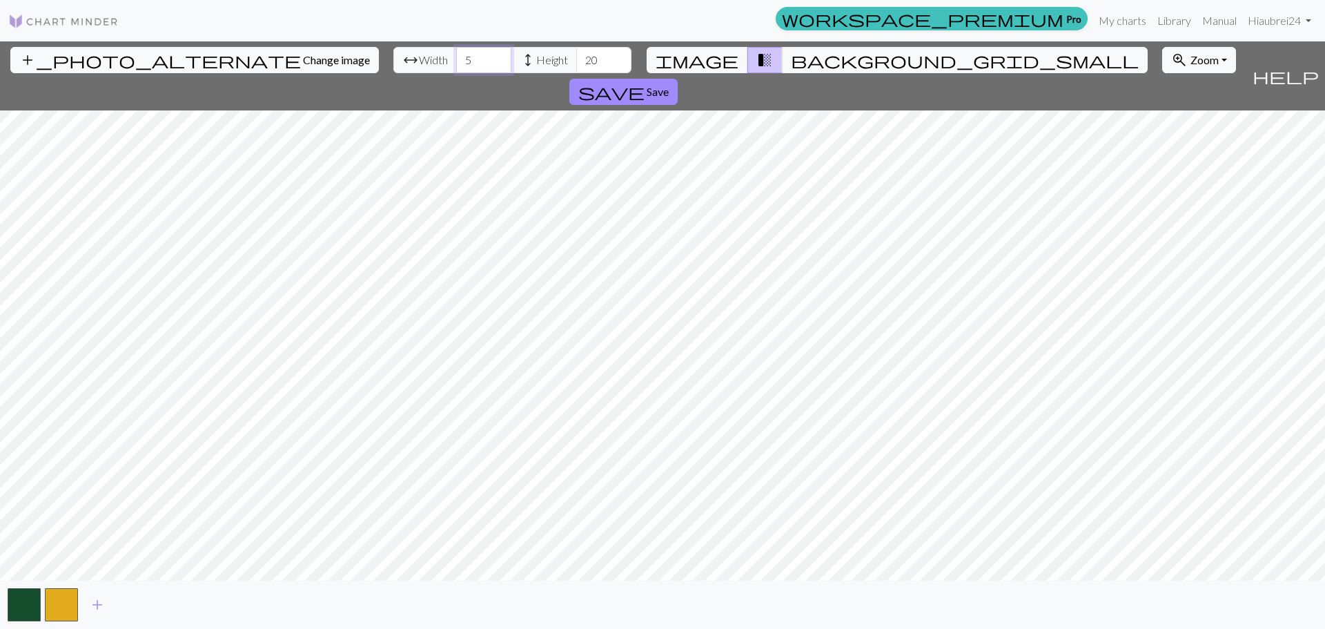
drag, startPoint x: 409, startPoint y: 50, endPoint x: 385, endPoint y: 55, distance: 25.3
click at [456, 55] on input "5" at bounding box center [483, 60] width 55 height 26
type input "102"
click at [576, 52] on input "20" at bounding box center [603, 60] width 55 height 26
click at [576, 64] on input "20" at bounding box center [603, 60] width 55 height 26
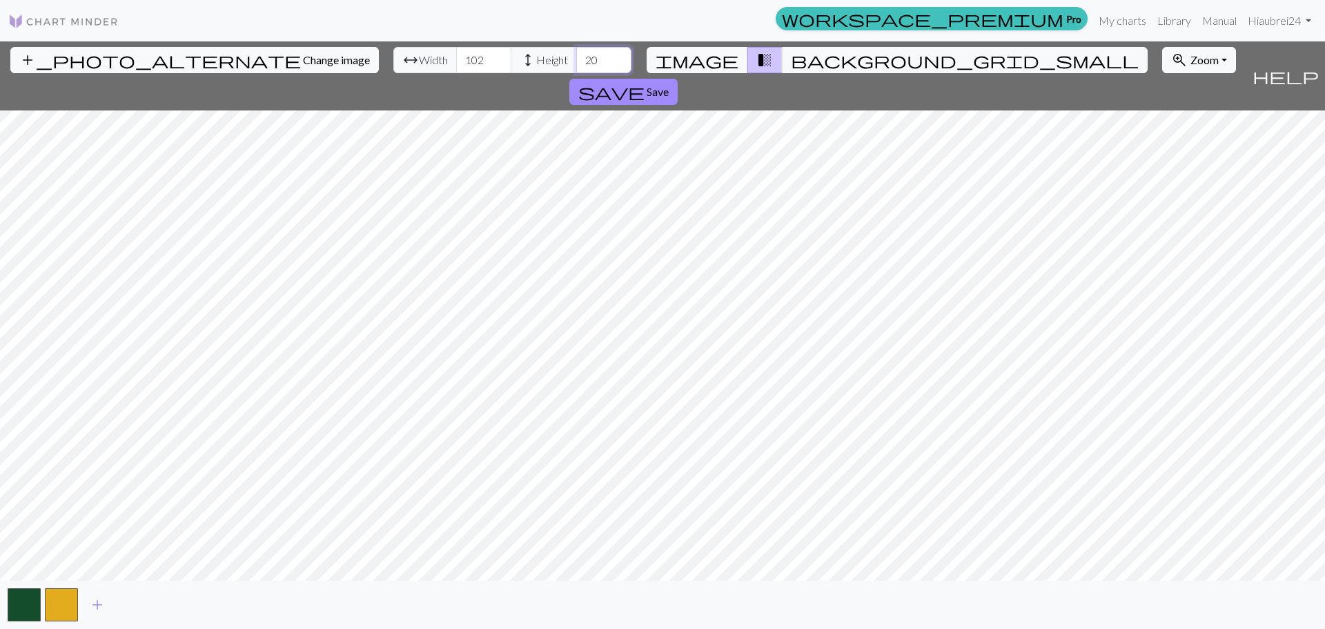
drag, startPoint x: 528, startPoint y: 64, endPoint x: 500, endPoint y: 64, distance: 27.6
click at [500, 64] on div "arrow_range Width 102 height Height 20" at bounding box center [512, 60] width 238 height 26
type input "138"
click at [669, 85] on span "Save" at bounding box center [658, 91] width 22 height 13
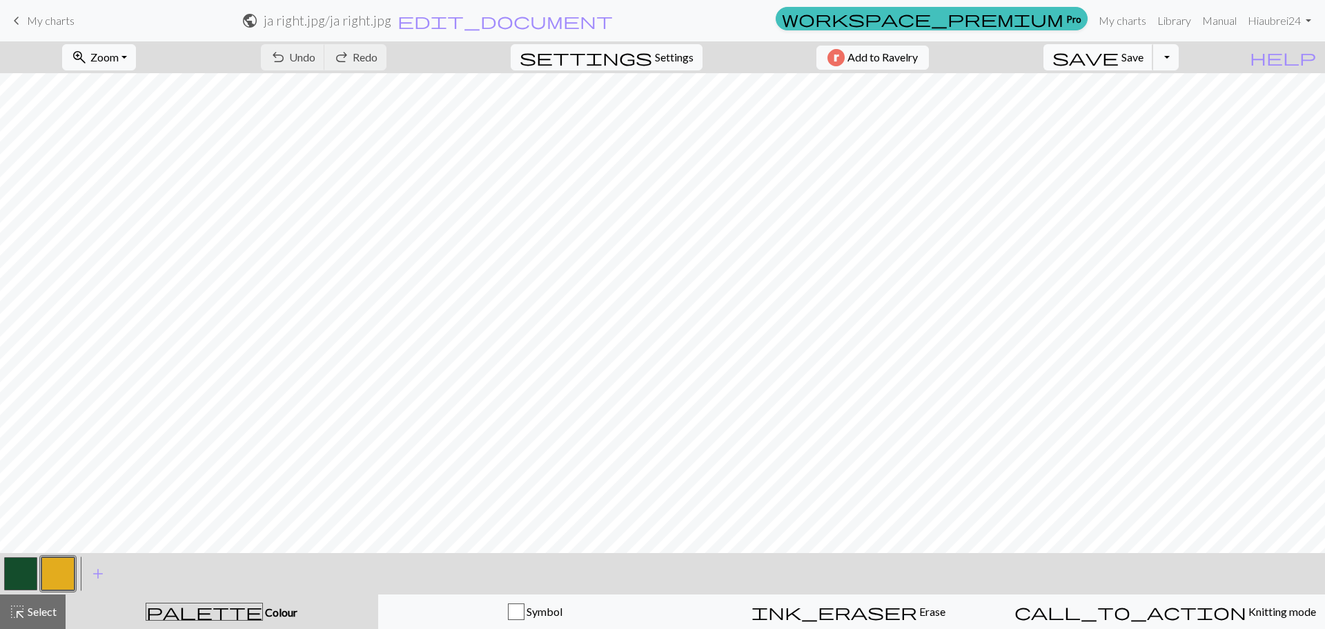
click at [1119, 57] on span "save" at bounding box center [1086, 57] width 66 height 19
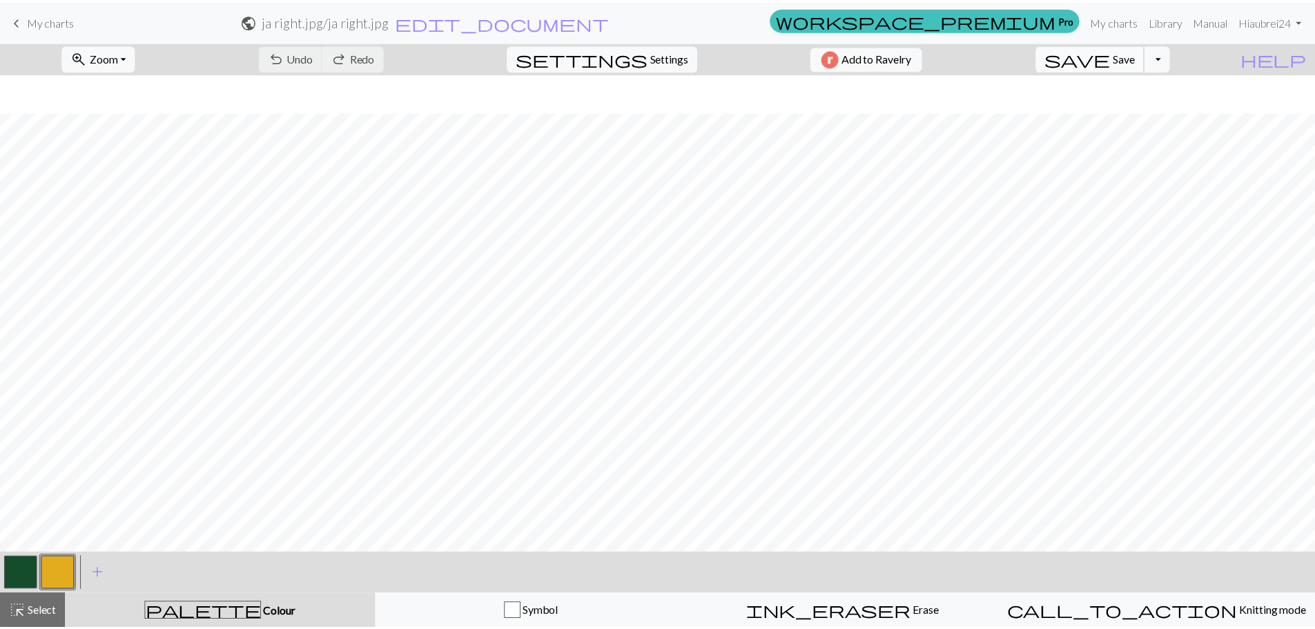
scroll to position [207, 0]
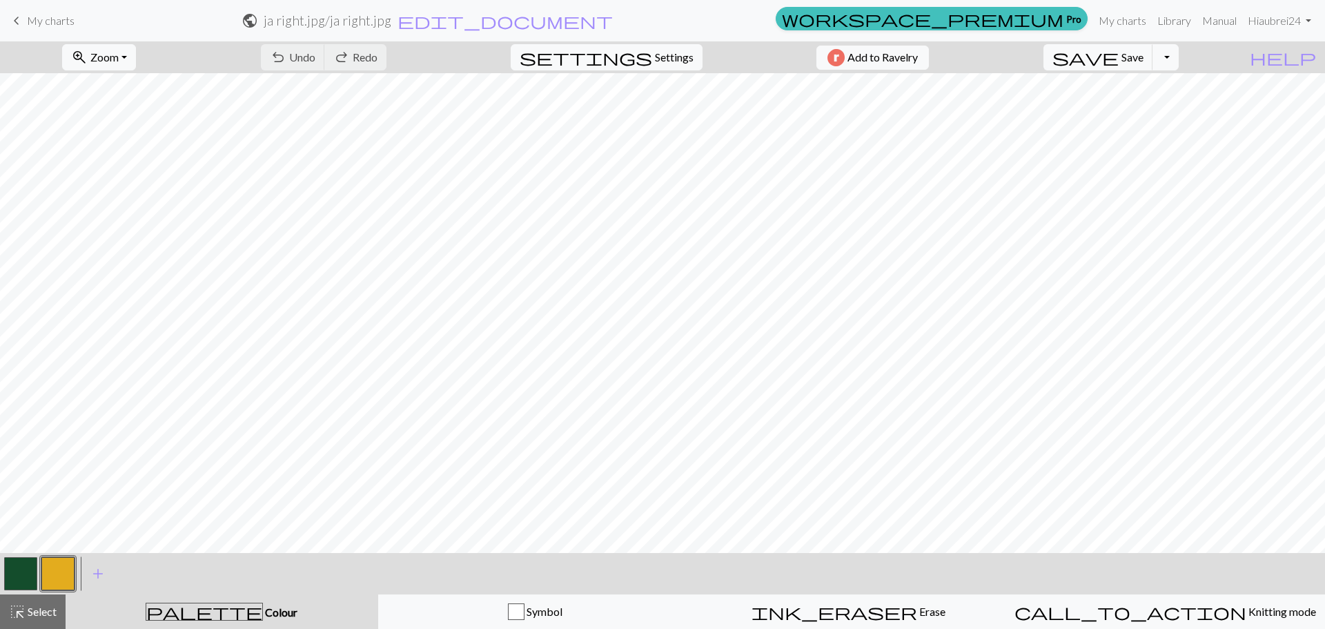
click at [57, 23] on span "My charts" at bounding box center [51, 20] width 48 height 13
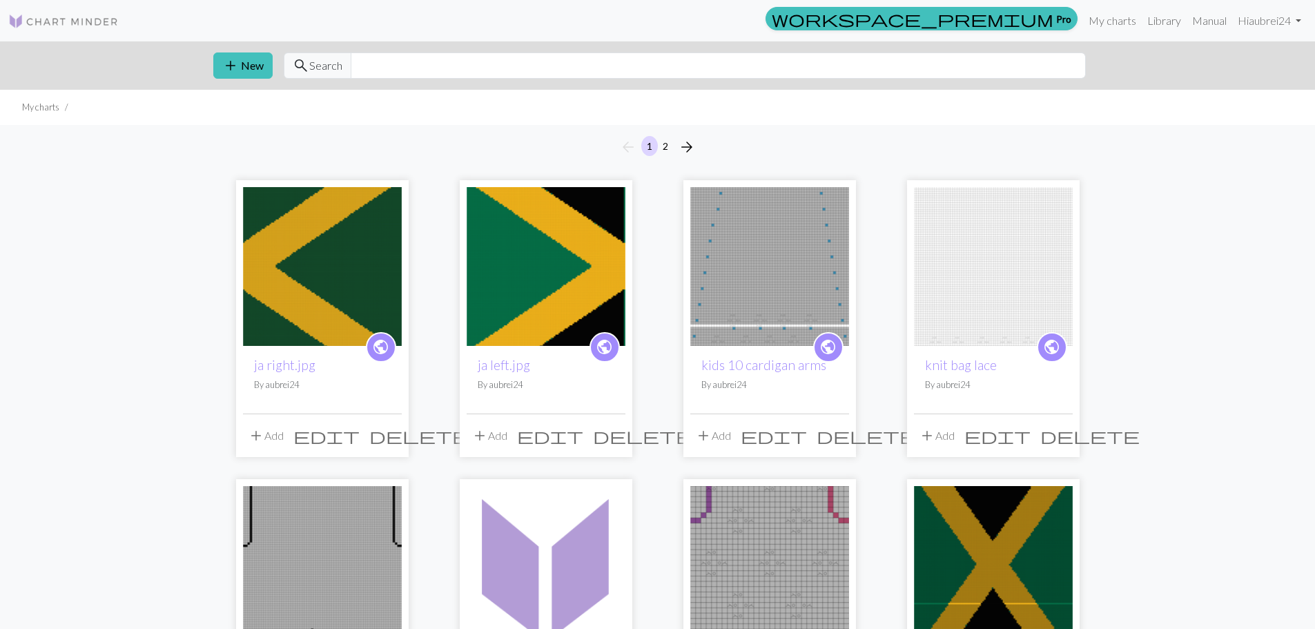
click at [388, 436] on span "delete" at bounding box center [418, 435] width 99 height 19
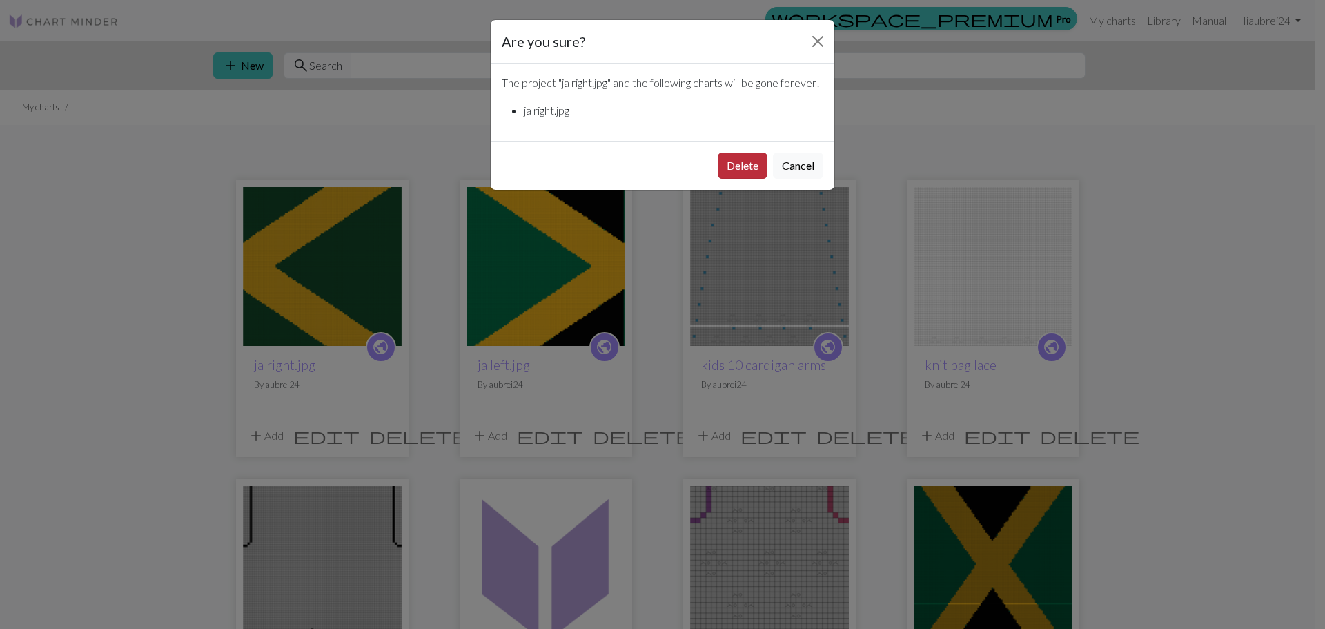
click at [745, 179] on button "Delete" at bounding box center [743, 166] width 50 height 26
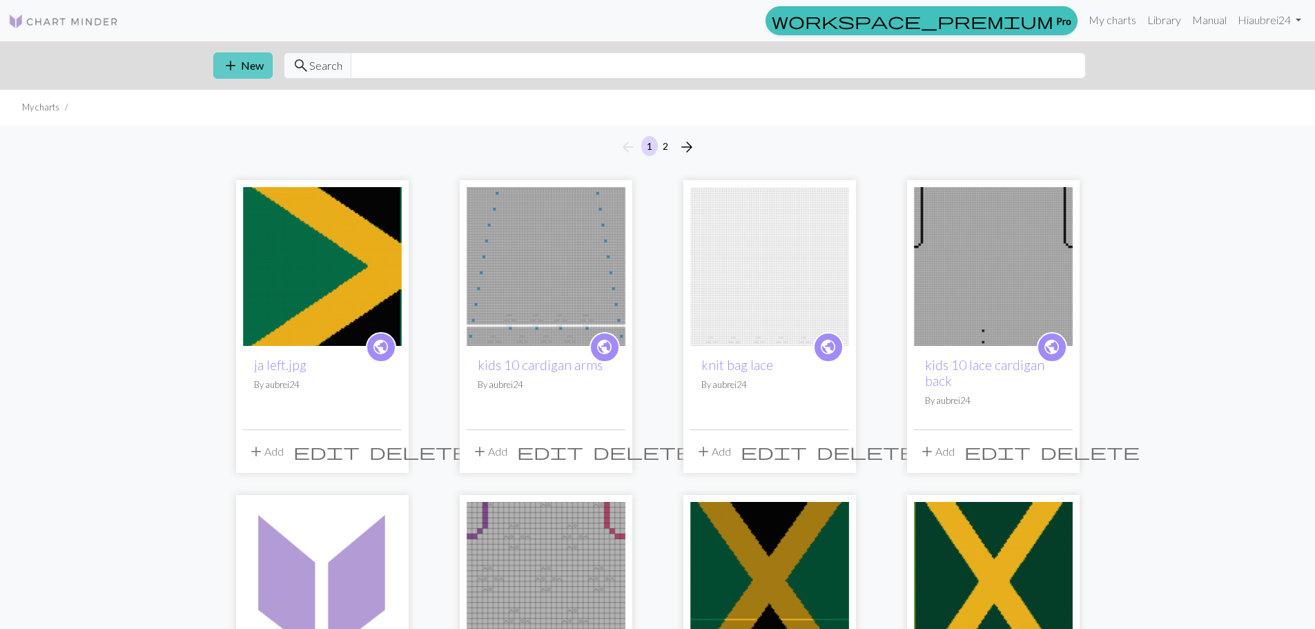
click at [245, 60] on button "add New" at bounding box center [242, 65] width 59 height 26
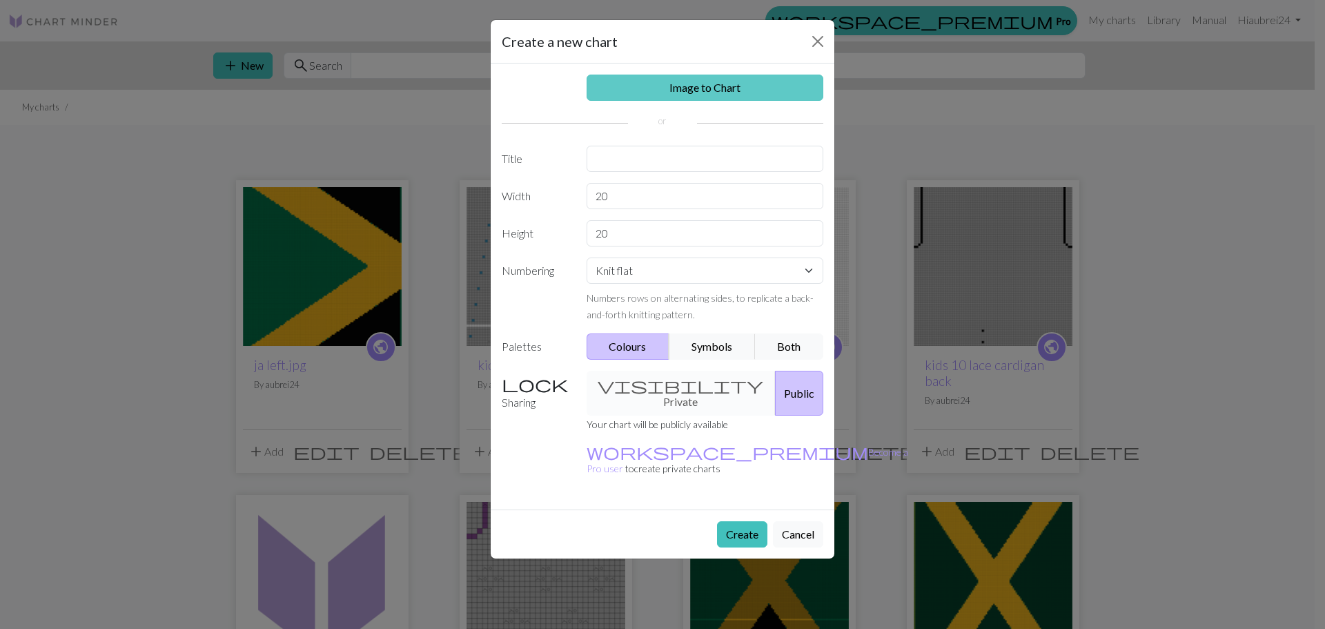
click at [694, 81] on link "Image to Chart" at bounding box center [705, 88] width 237 height 26
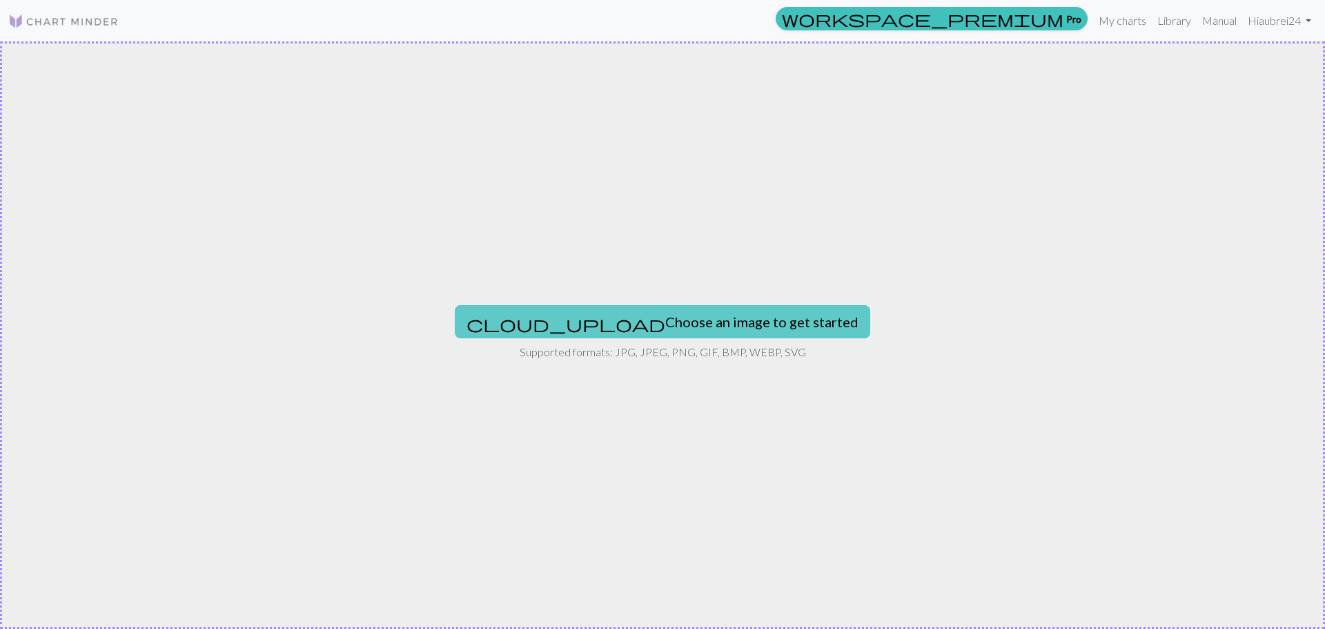
click at [688, 329] on button "cloud_upload Choose an image to get started" at bounding box center [663, 321] width 416 height 33
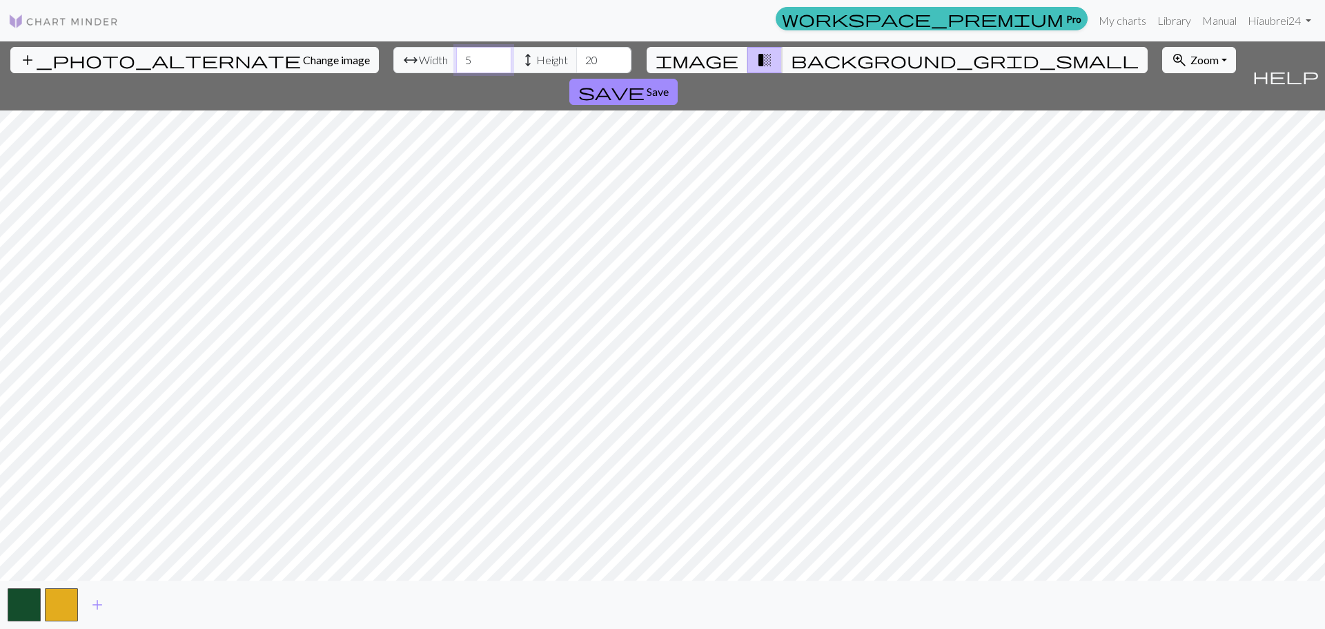
drag, startPoint x: 409, startPoint y: 55, endPoint x: 376, endPoint y: 55, distance: 33.1
click at [393, 55] on div "arrow_range Width 5 height Height 20" at bounding box center [512, 60] width 238 height 26
type input "102"
drag, startPoint x: 528, startPoint y: 57, endPoint x: 505, endPoint y: 58, distance: 23.5
click at [576, 58] on input "20" at bounding box center [603, 60] width 55 height 26
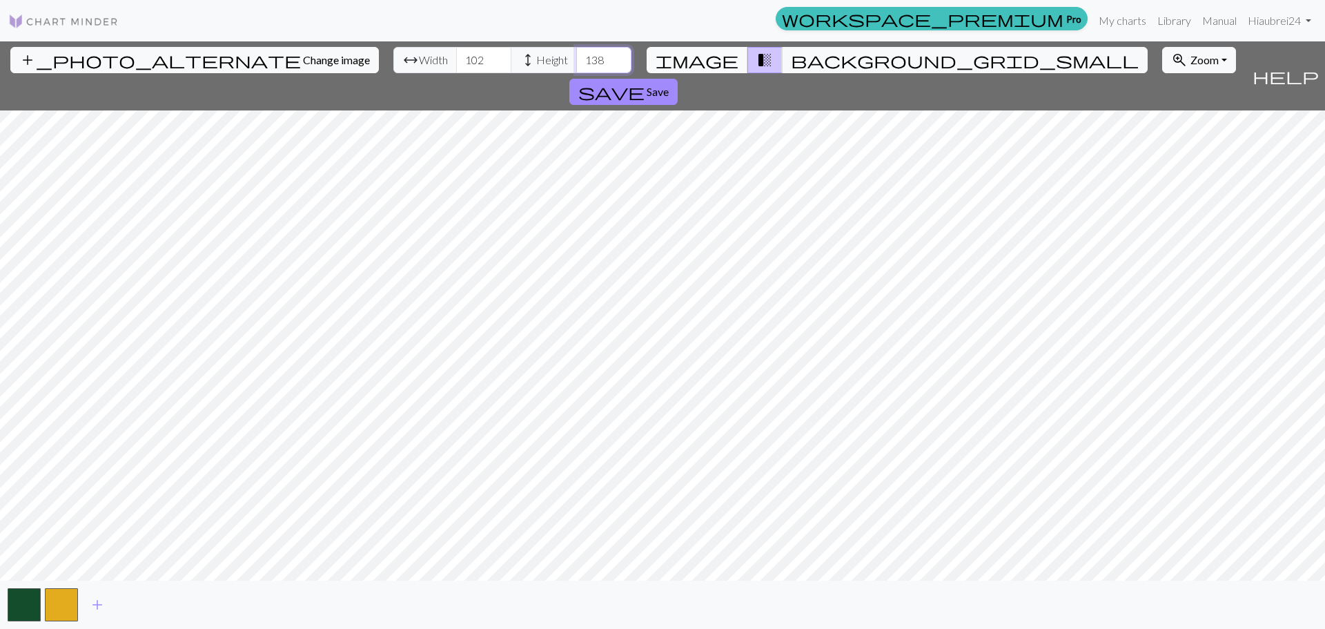
type input "138"
click at [101, 600] on span "add" at bounding box center [97, 604] width 17 height 19
click at [678, 79] on button "save Save" at bounding box center [624, 92] width 108 height 26
